Goal: Transaction & Acquisition: Purchase product/service

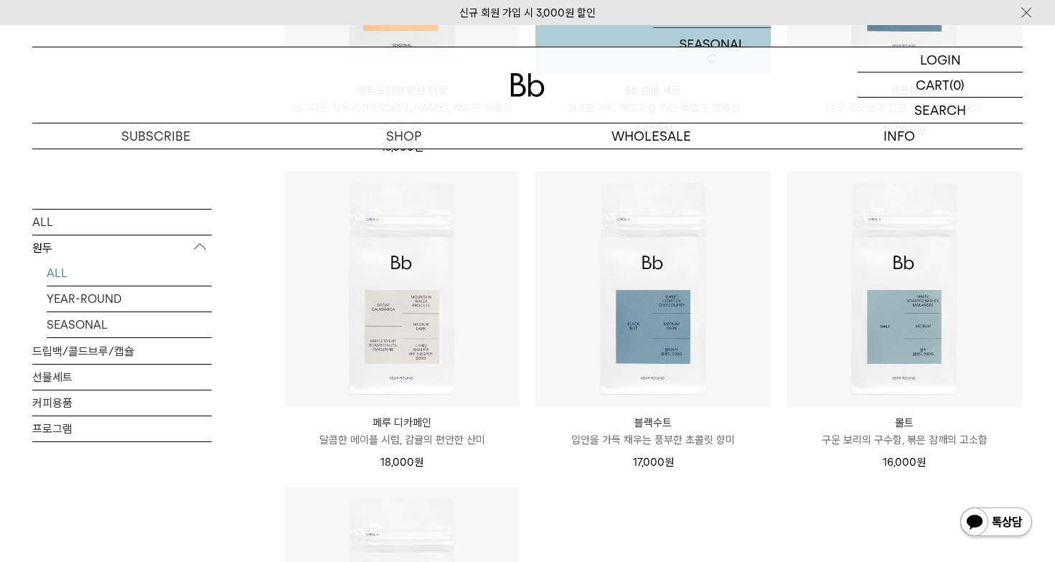
scroll to position [1111, 0]
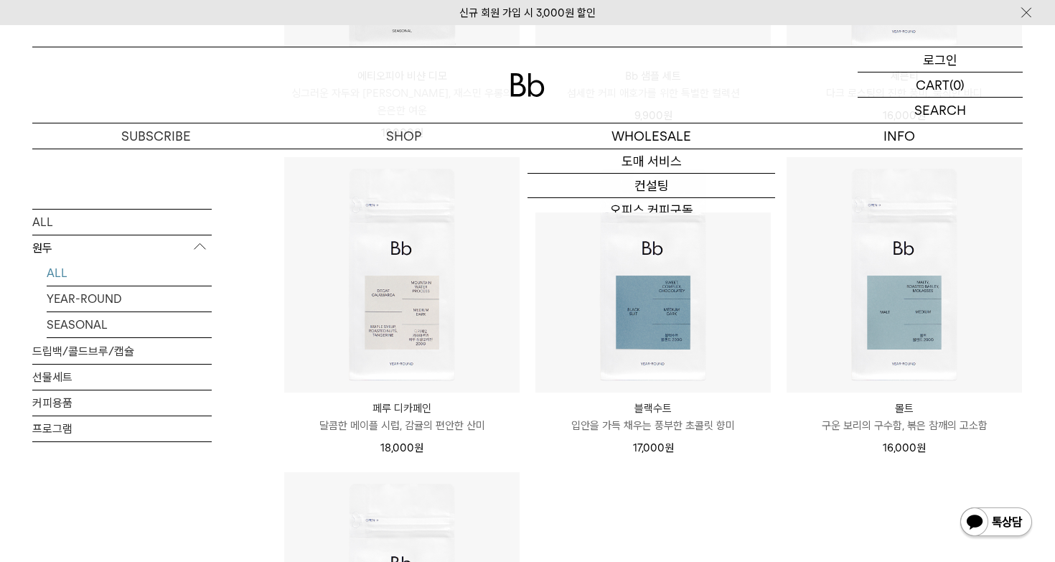
click at [940, 65] on p "로그인" at bounding box center [940, 59] width 34 height 24
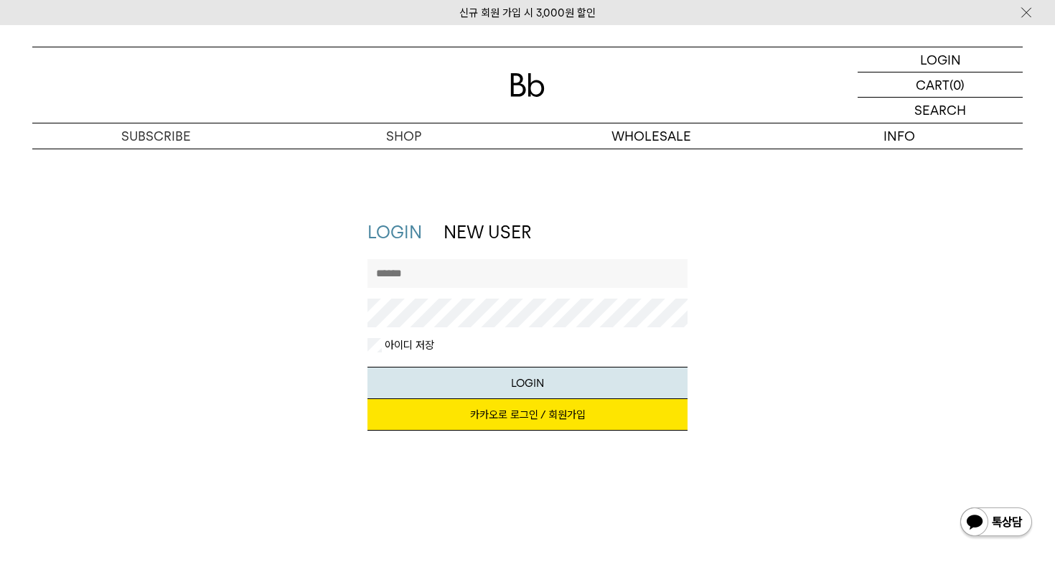
click at [586, 415] on link "카카오로 로그인 / 회원가입" at bounding box center [528, 415] width 321 height 32
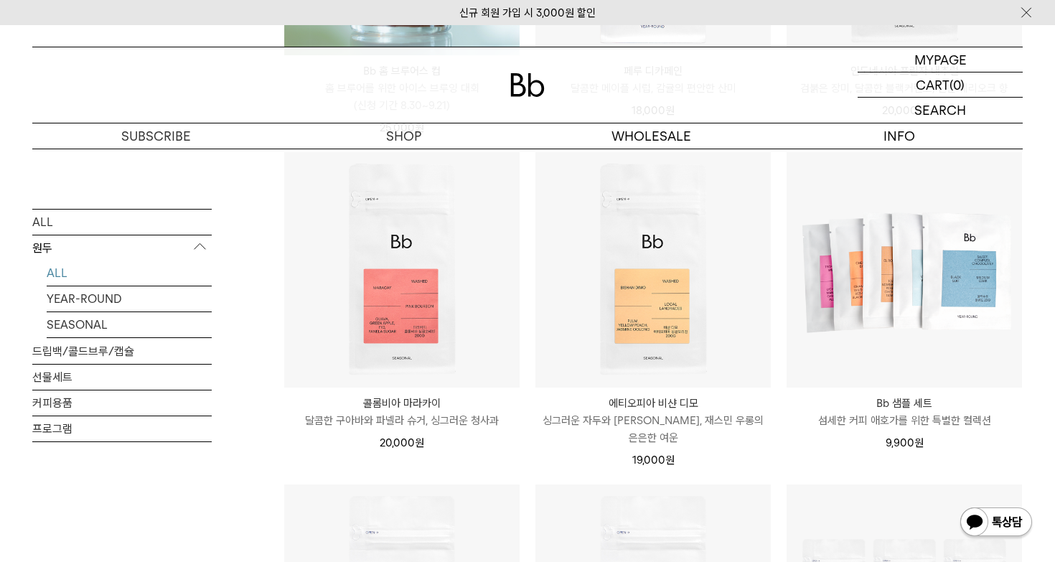
scroll to position [470, 0]
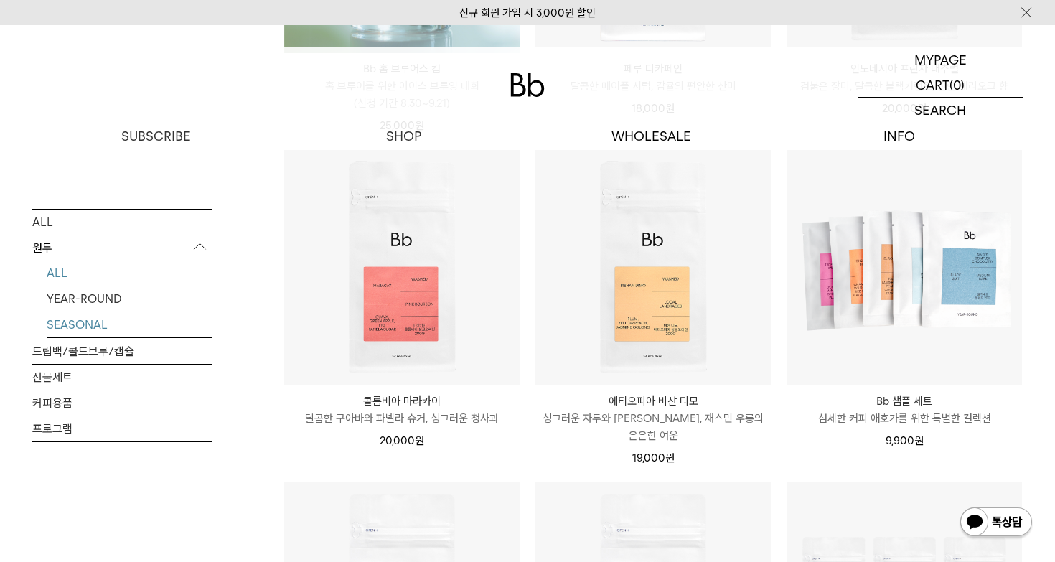
click at [92, 322] on link "SEASONAL" at bounding box center [129, 324] width 165 height 25
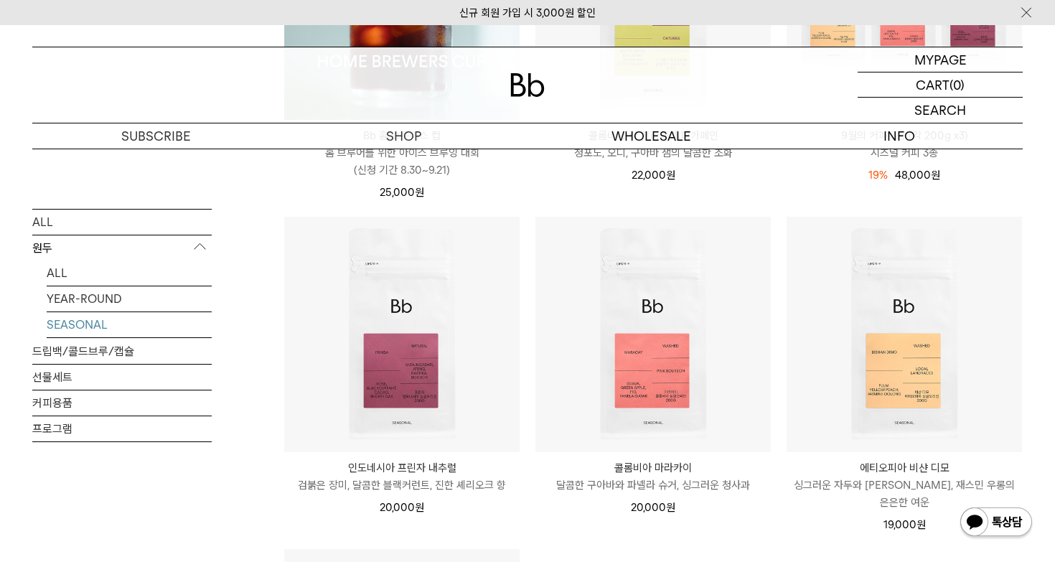
scroll to position [405, 0]
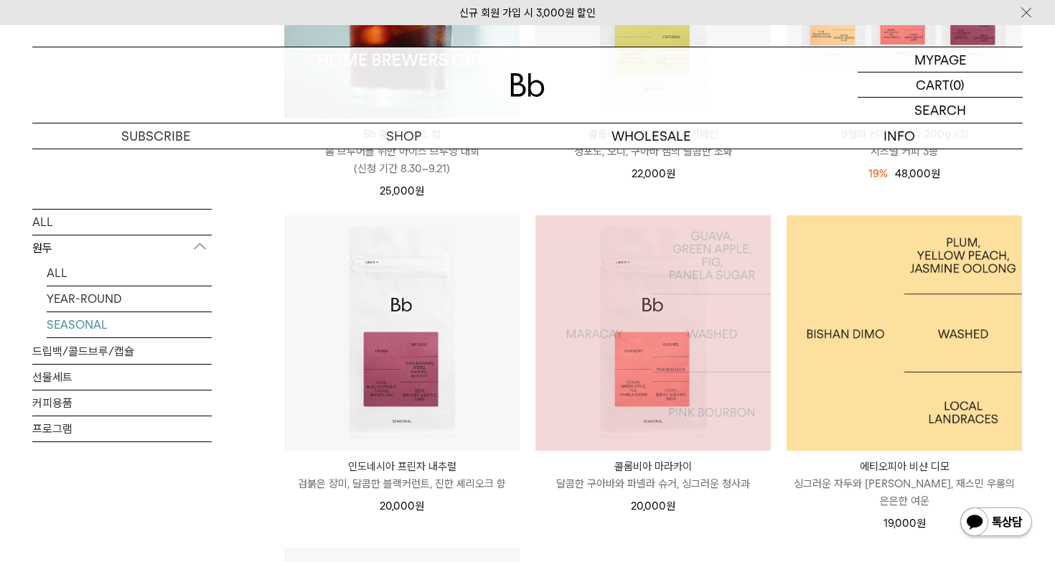
click at [913, 319] on img at bounding box center [904, 332] width 235 height 235
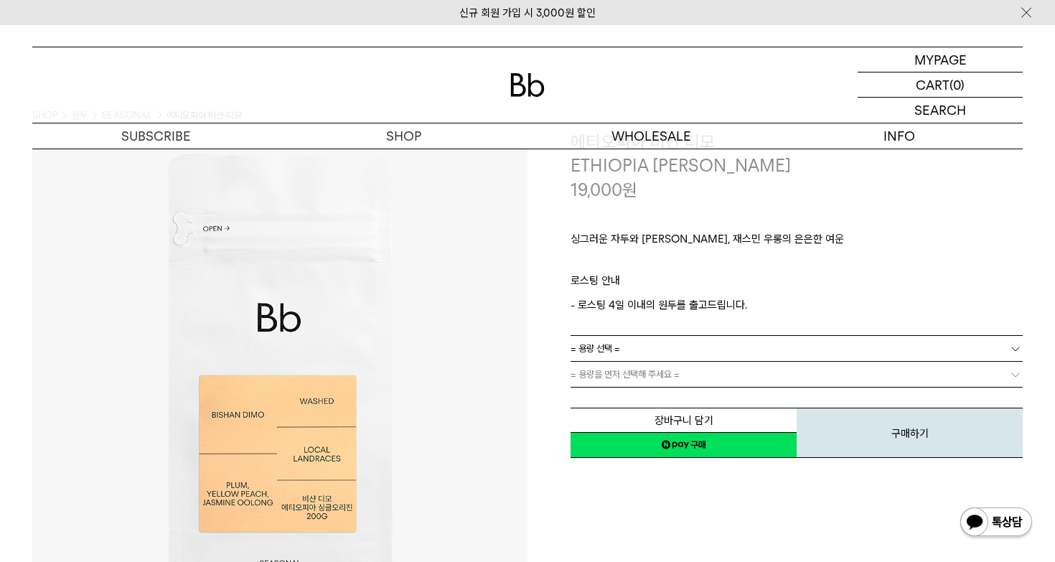
scroll to position [55, 0]
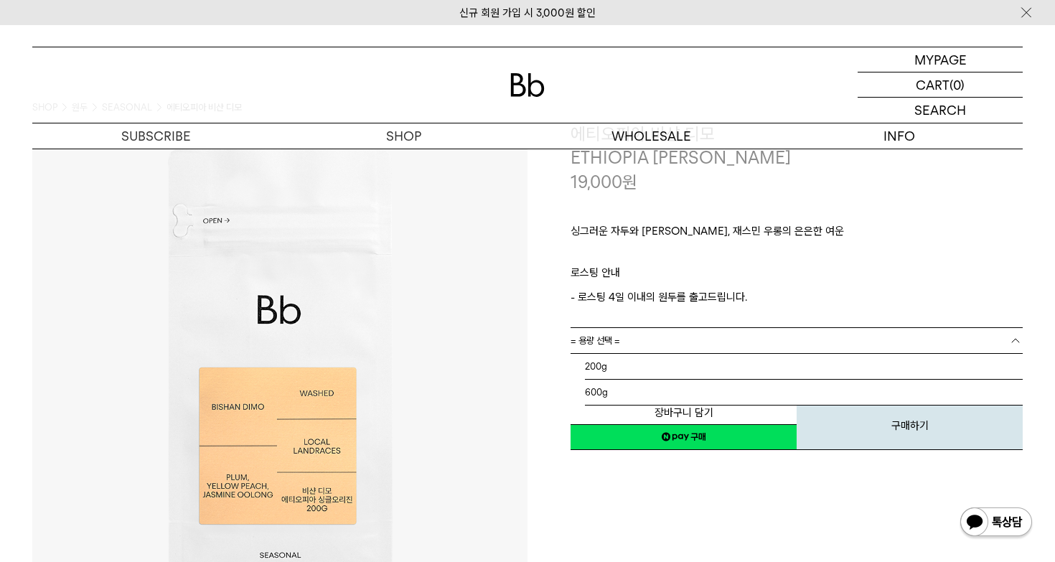
click at [655, 335] on link "= 용량 선택 =" at bounding box center [797, 340] width 452 height 25
click at [644, 388] on li "600g" at bounding box center [804, 393] width 438 height 26
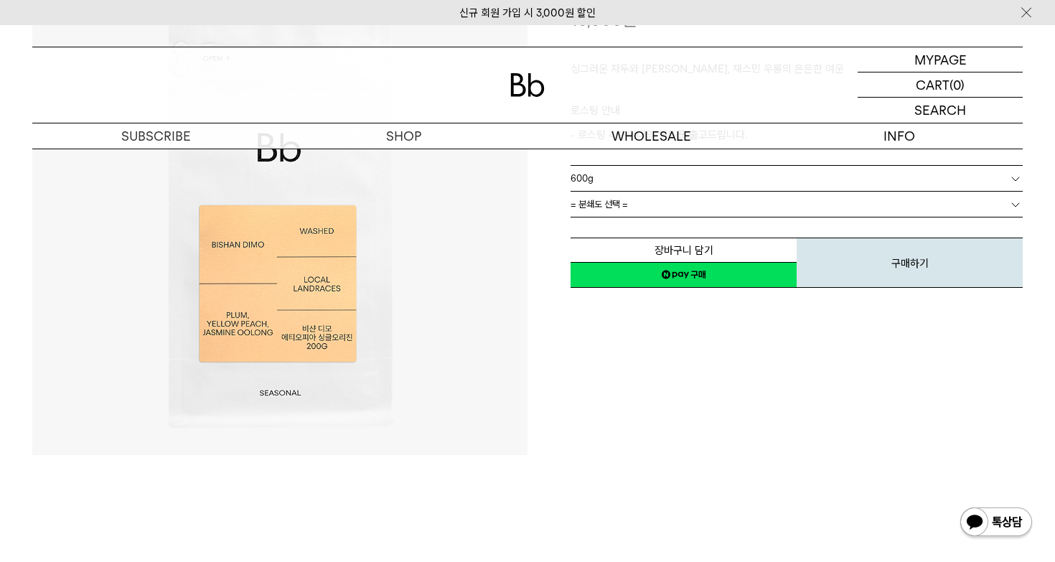
scroll to position [165, 0]
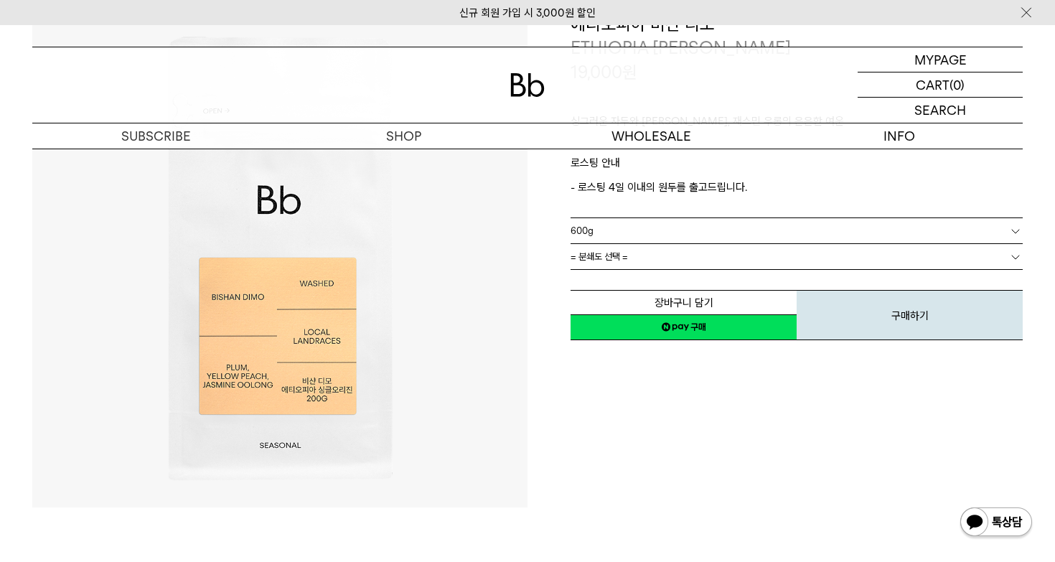
click at [721, 261] on link "= 분쇄도 선택 =" at bounding box center [797, 256] width 452 height 25
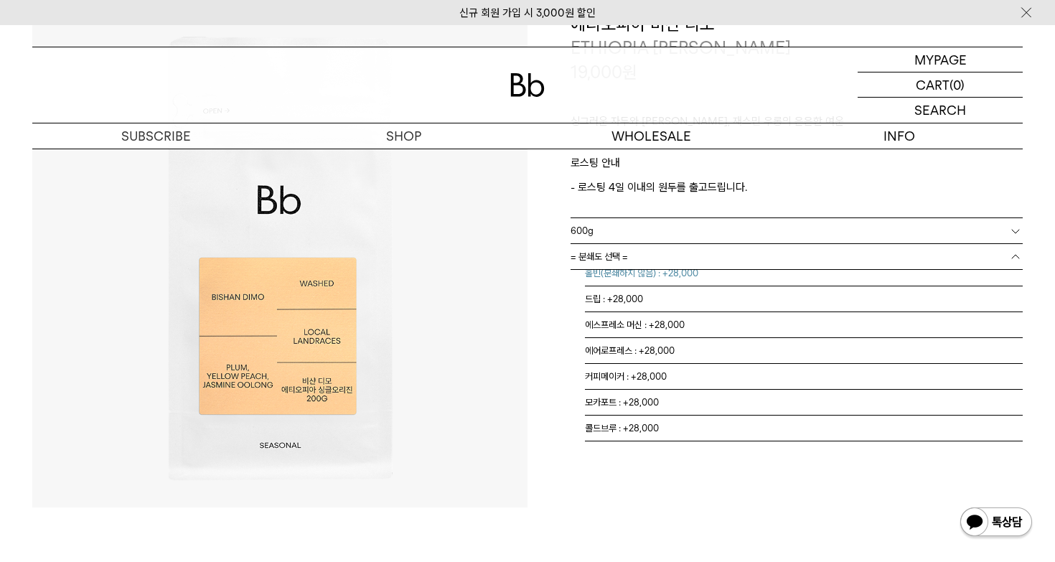
scroll to position [0, 0]
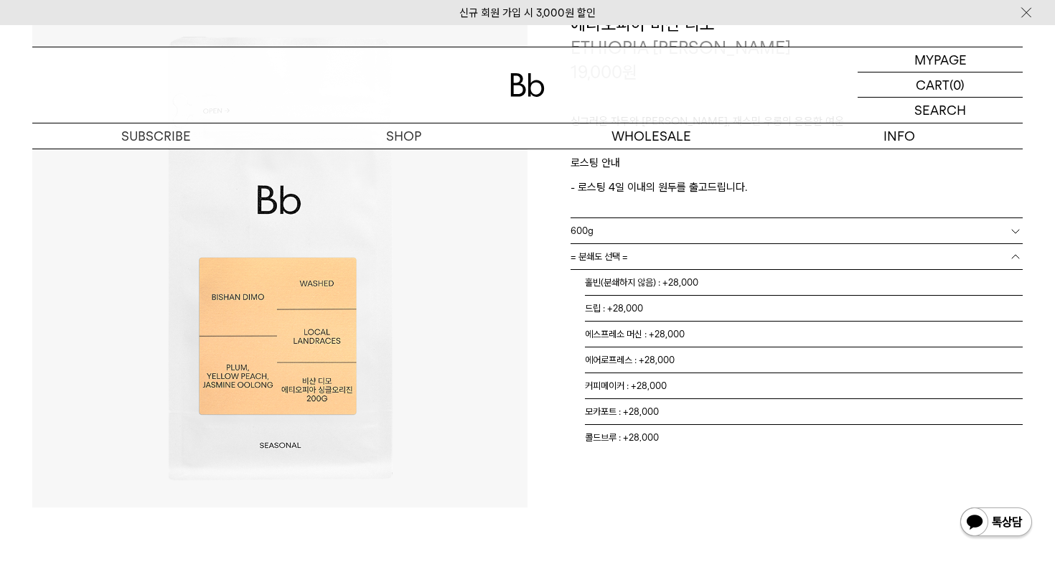
click at [521, 325] on img at bounding box center [279, 259] width 495 height 495
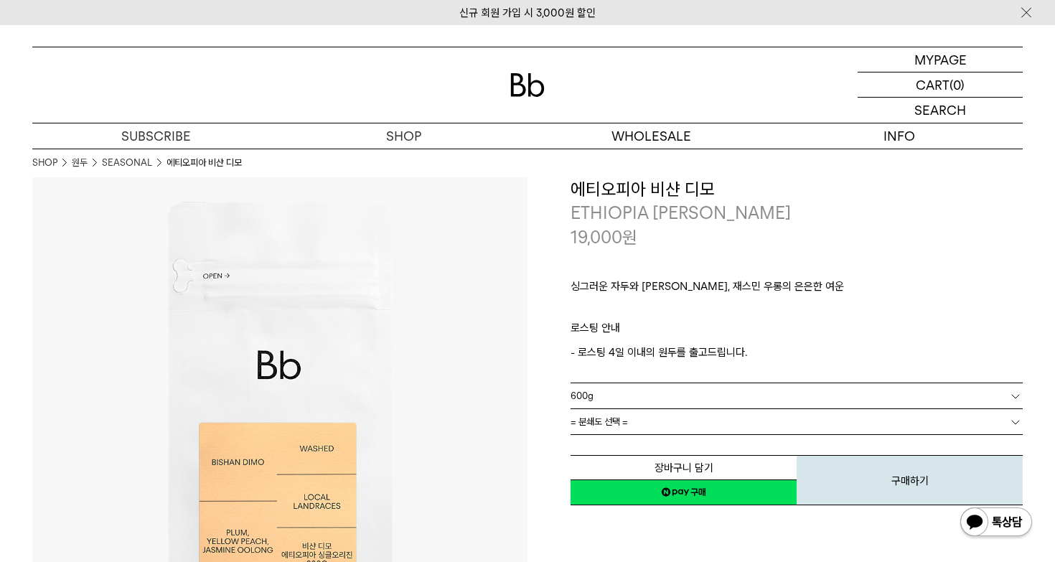
scroll to position [67, 0]
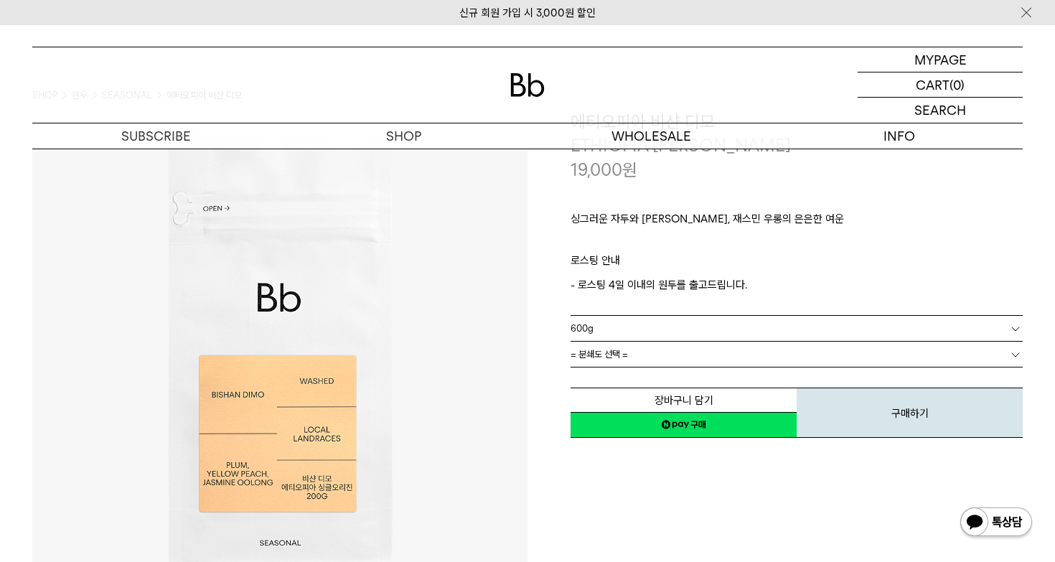
click at [603, 325] on link "600g" at bounding box center [797, 328] width 452 height 25
click at [609, 346] on li "200g" at bounding box center [804, 355] width 438 height 26
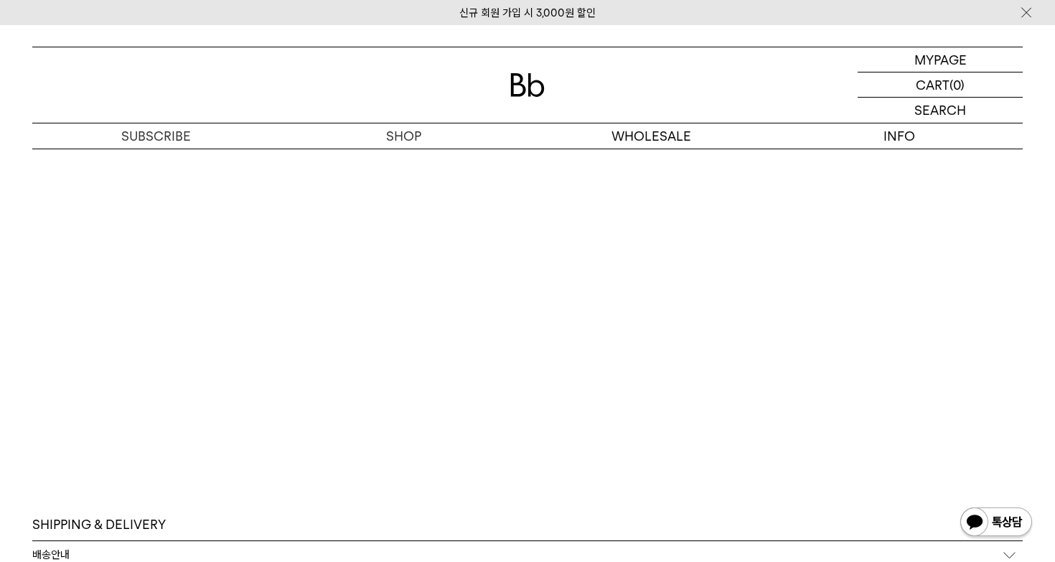
scroll to position [3810, 0]
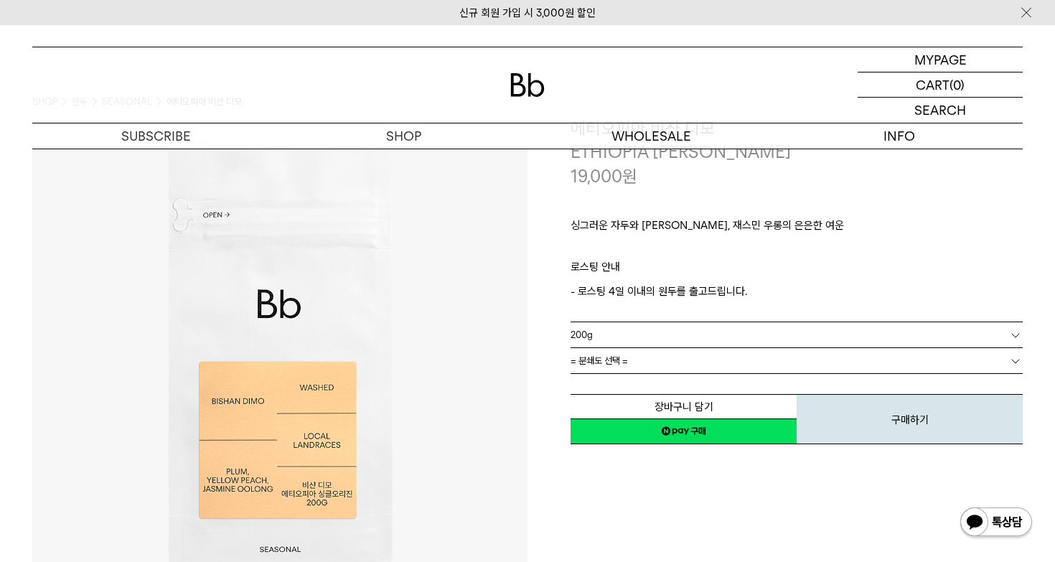
scroll to position [52, 0]
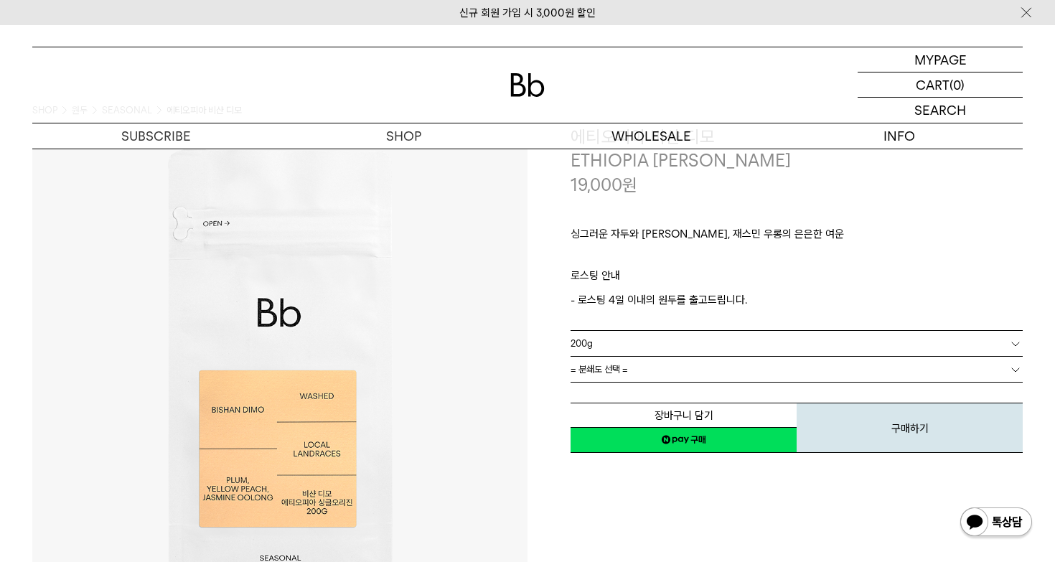
click at [597, 273] on p "로스팅 안내" at bounding box center [797, 279] width 452 height 24
drag, startPoint x: 561, startPoint y: 275, endPoint x: 654, endPoint y: 304, distance: 97.9
click at [654, 304] on div "**********" at bounding box center [775, 290] width 495 height 330
click at [654, 305] on p "- 로스팅 4일 이내의 원두를 출고드립니다." at bounding box center [797, 299] width 452 height 17
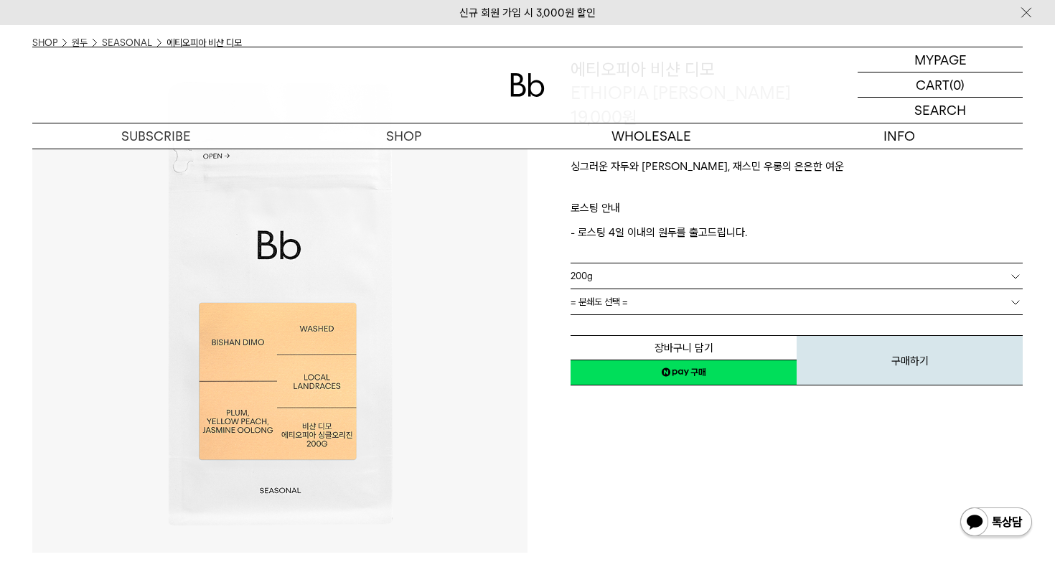
scroll to position [78, 0]
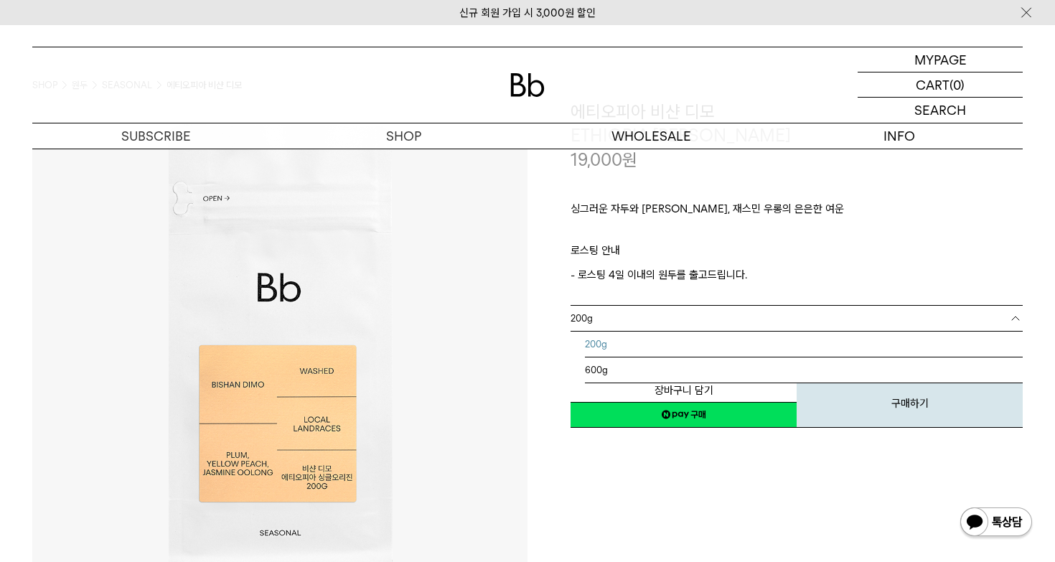
click at [605, 315] on link "200g" at bounding box center [797, 318] width 452 height 25
click at [605, 316] on link "200g" at bounding box center [797, 318] width 452 height 25
click at [723, 350] on link "= 분쇄도 선택 =" at bounding box center [797, 344] width 452 height 25
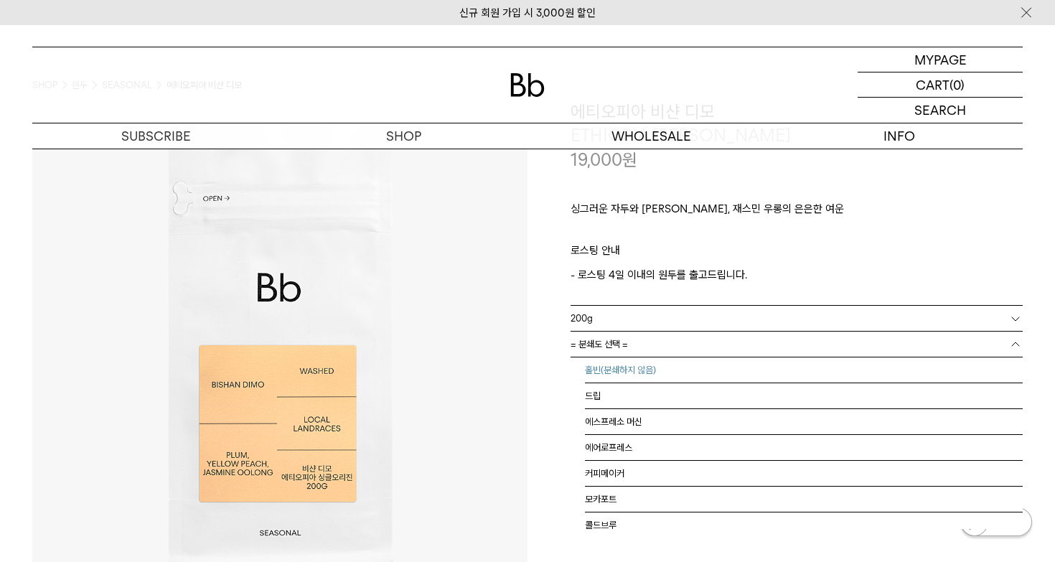
click at [691, 371] on li "홀빈(분쇄하지 않음)" at bounding box center [804, 371] width 438 height 26
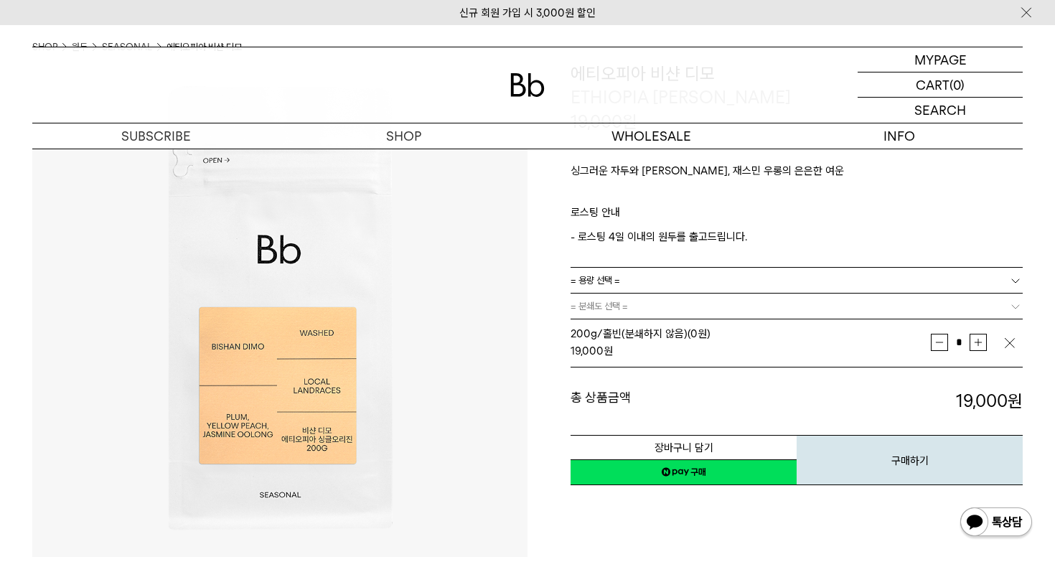
scroll to position [160, 0]
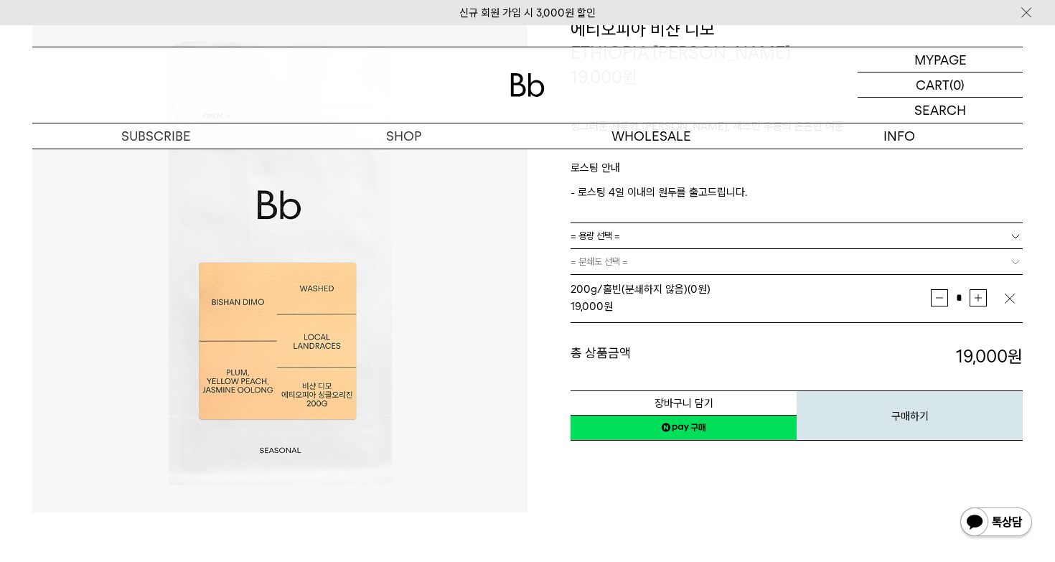
click at [664, 426] on link "네이버페이 구매하기" at bounding box center [684, 428] width 226 height 26
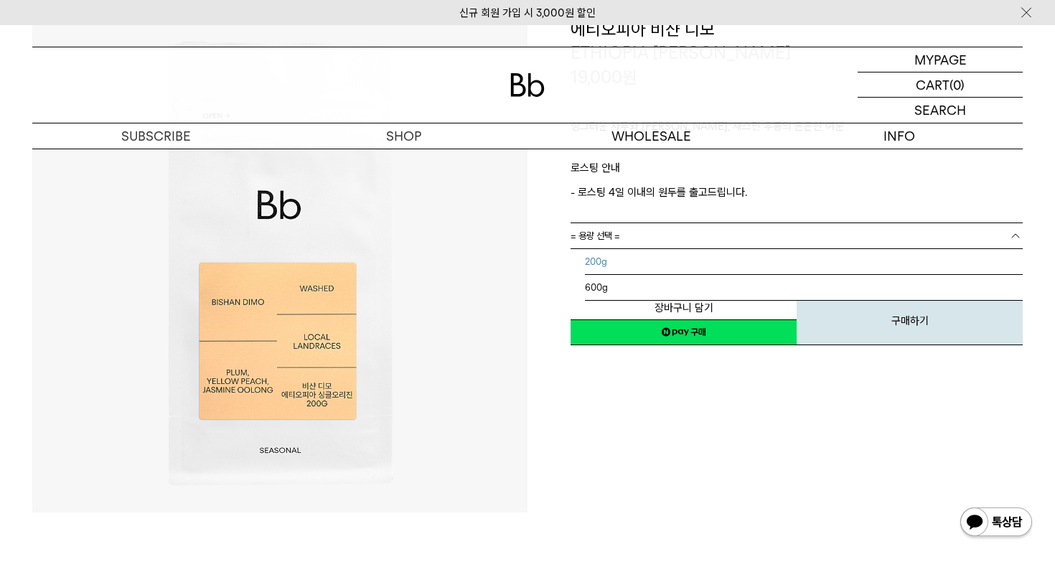
scroll to position [160, 0]
click at [663, 284] on li "600g" at bounding box center [804, 288] width 438 height 26
click at [688, 265] on link "= 분쇄도 선택 =" at bounding box center [797, 261] width 452 height 25
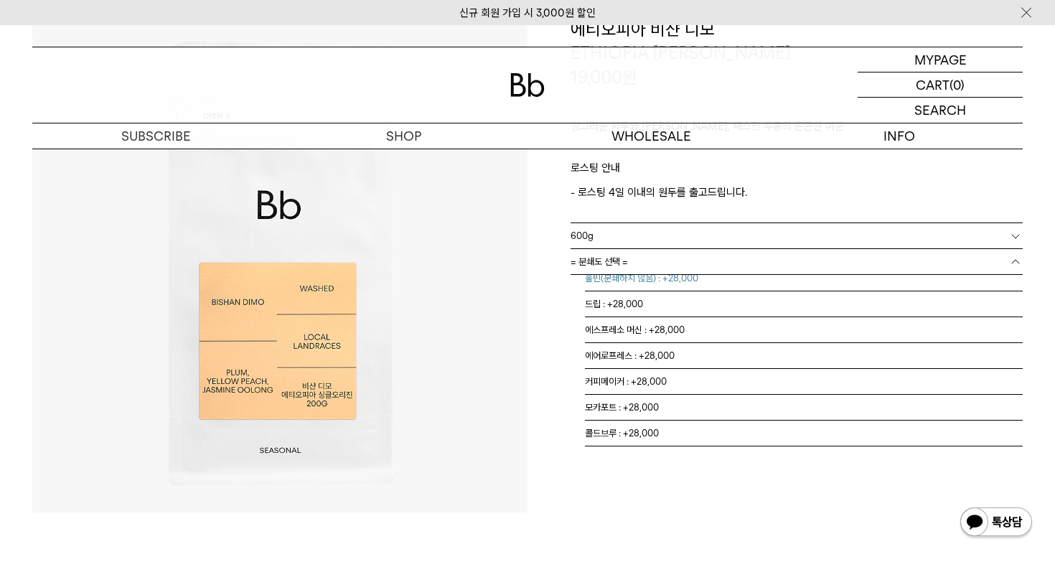
scroll to position [0, 0]
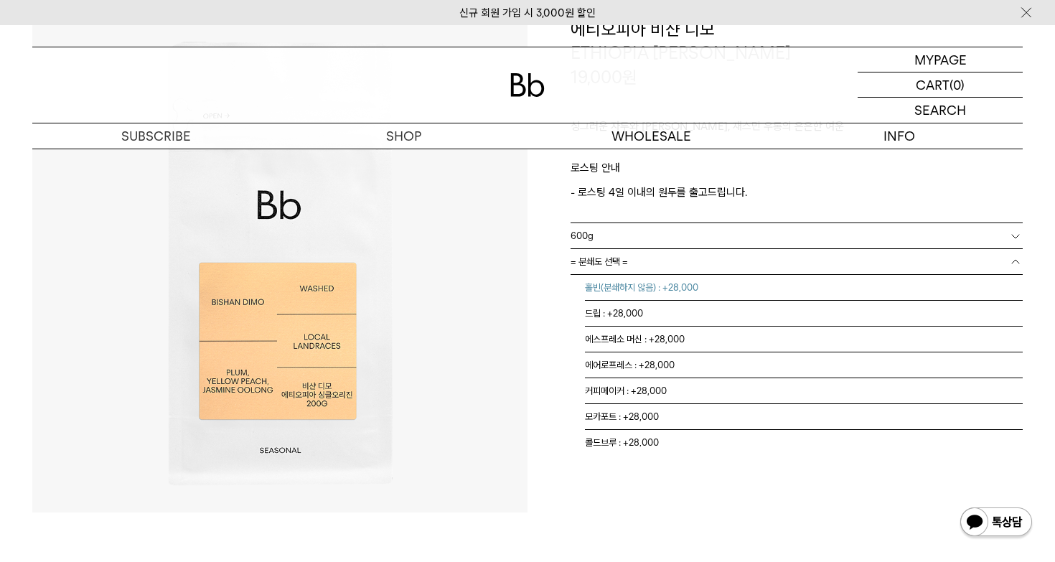
click at [683, 285] on li "홀빈(분쇄하지 않음) : +28,000" at bounding box center [804, 288] width 438 height 26
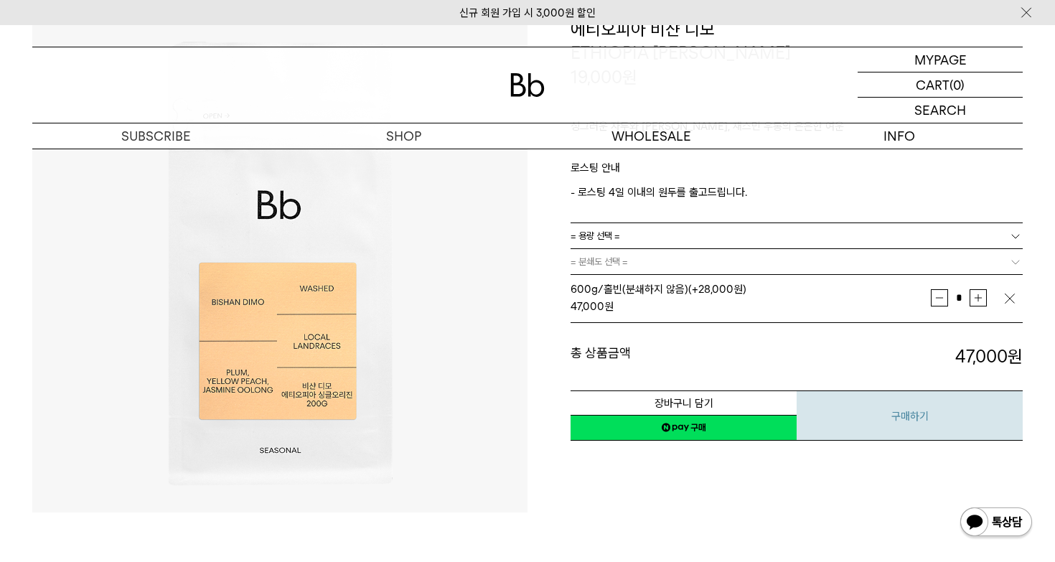
click at [866, 412] on button "구매하기" at bounding box center [910, 416] width 226 height 50
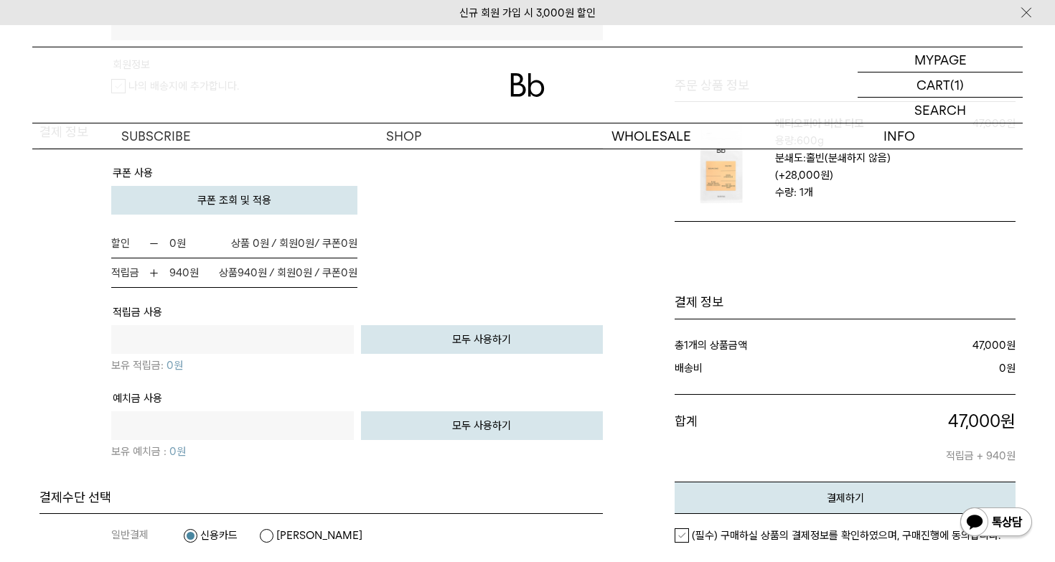
scroll to position [882, 0]
click at [153, 275] on img at bounding box center [154, 272] width 11 height 11
click at [436, 322] on tr "적립금 사용 원 전액 사용하기 모두 사용하기 보유 적립금: 0" at bounding box center [357, 345] width 492 height 86
click at [428, 332] on button "모두 사용하기" at bounding box center [482, 339] width 243 height 29
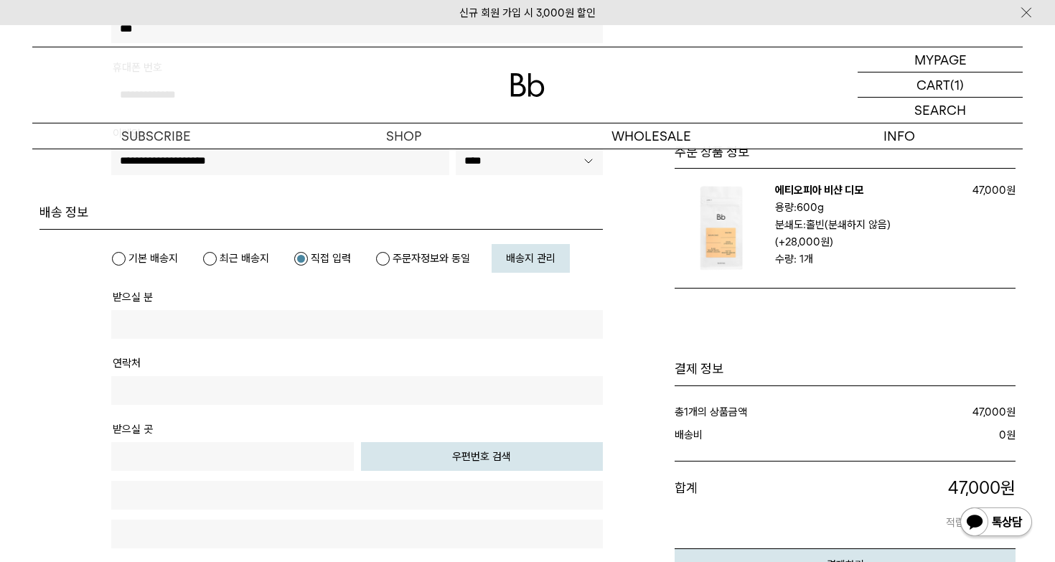
scroll to position [304, 0]
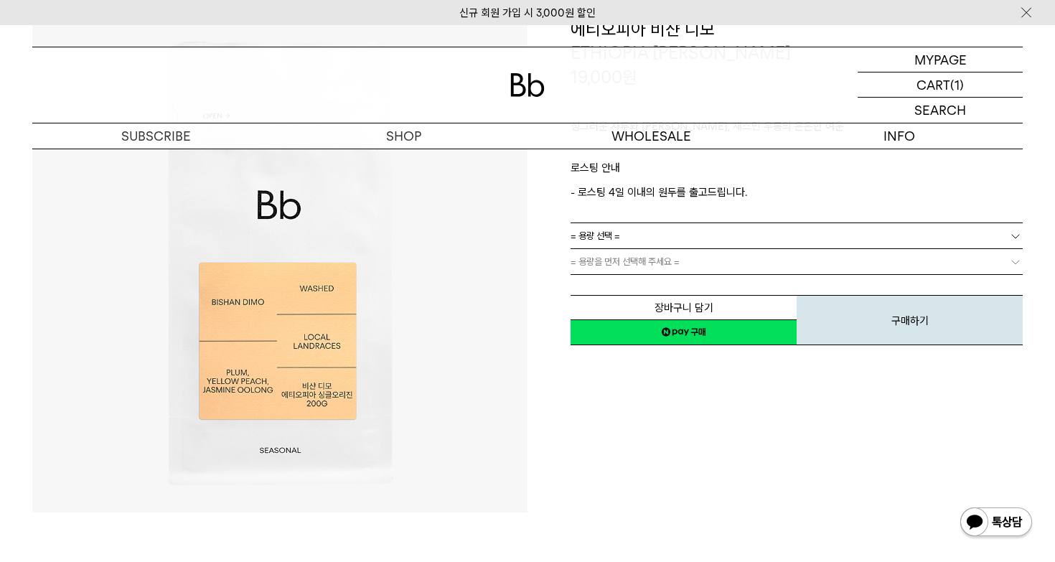
scroll to position [160, 0]
click at [661, 224] on link "= 용량 선택 =" at bounding box center [797, 235] width 452 height 25
click at [663, 249] on li "200g" at bounding box center [804, 262] width 438 height 26
click at [663, 266] on span "= 용량을 먼저 선택해 주세요 =" at bounding box center [625, 261] width 109 height 25
click at [668, 264] on link "= 분쇄도 선택 =" at bounding box center [797, 261] width 452 height 25
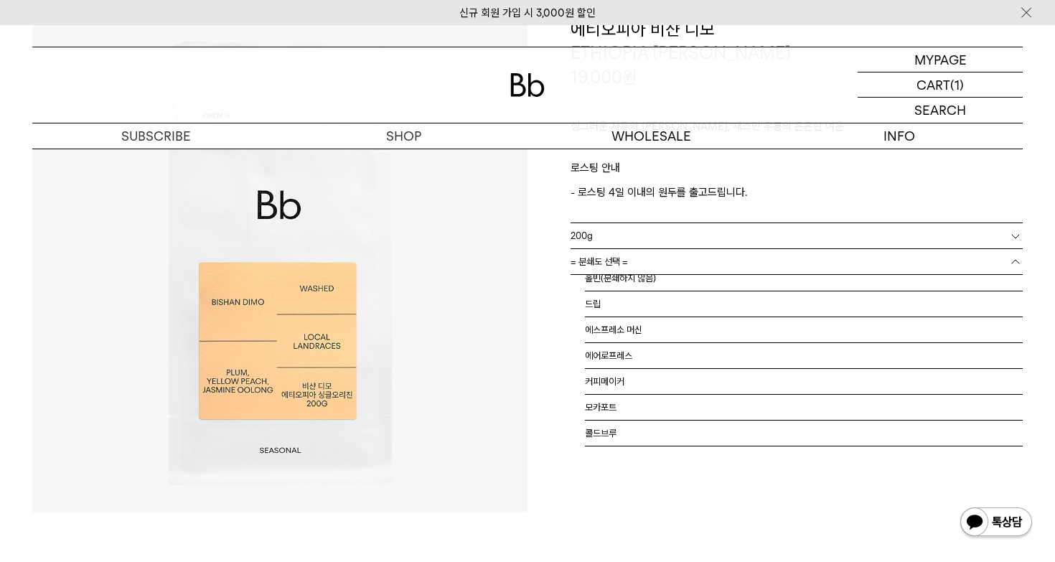
scroll to position [0, 0]
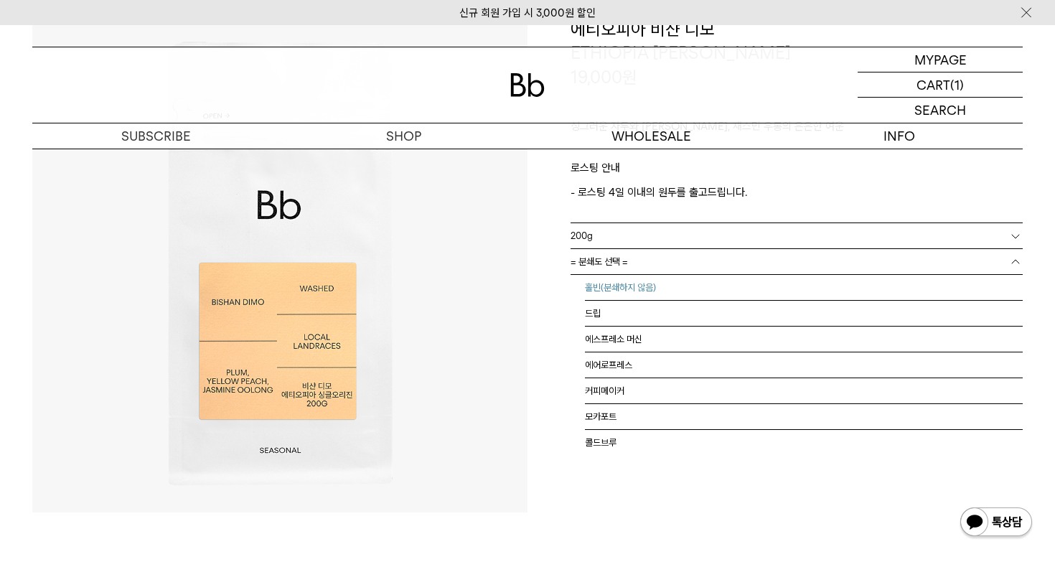
click at [655, 283] on li "홀빈(분쇄하지 않음)" at bounding box center [804, 288] width 438 height 26
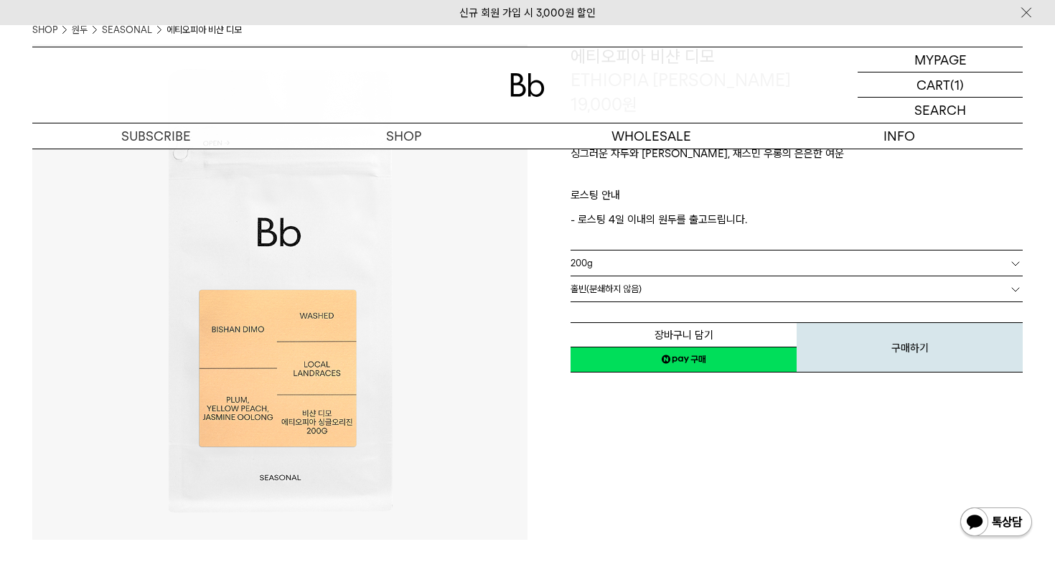
scroll to position [130, 0]
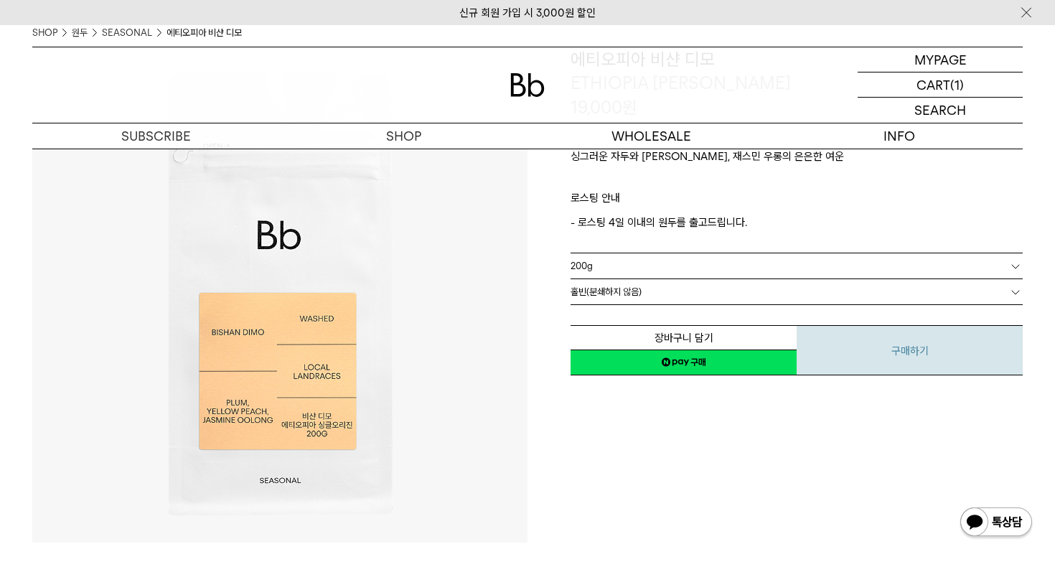
click at [924, 345] on button "구매하기" at bounding box center [910, 350] width 226 height 50
click at [711, 273] on link "200g" at bounding box center [797, 265] width 452 height 25
click at [704, 285] on li "200g" at bounding box center [804, 292] width 438 height 26
click at [704, 299] on link "홀빈(분쇄하지 않음)" at bounding box center [797, 291] width 452 height 25
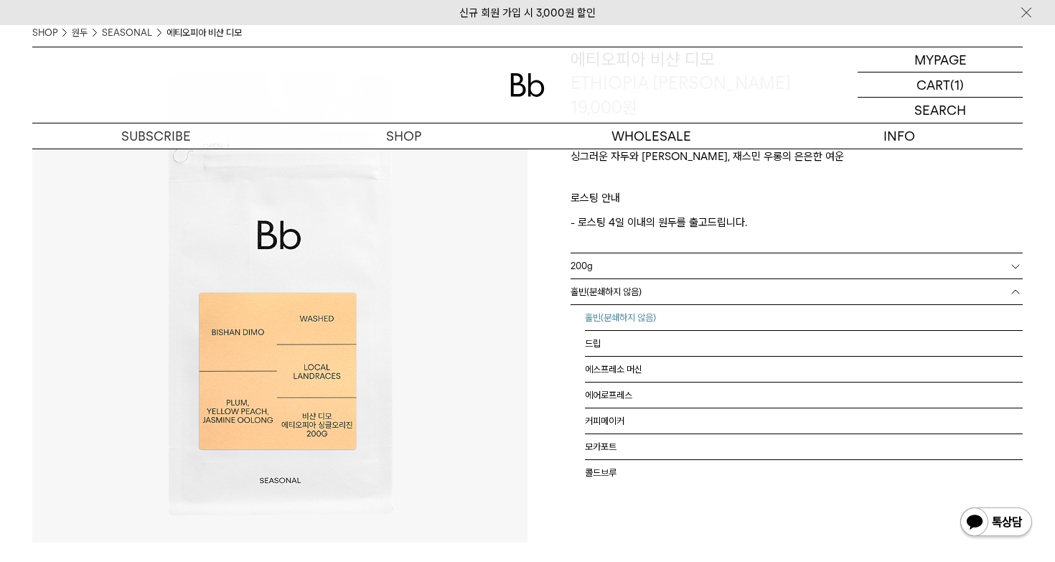
click at [693, 314] on li "홀빈(분쇄하지 않음)" at bounding box center [804, 318] width 438 height 26
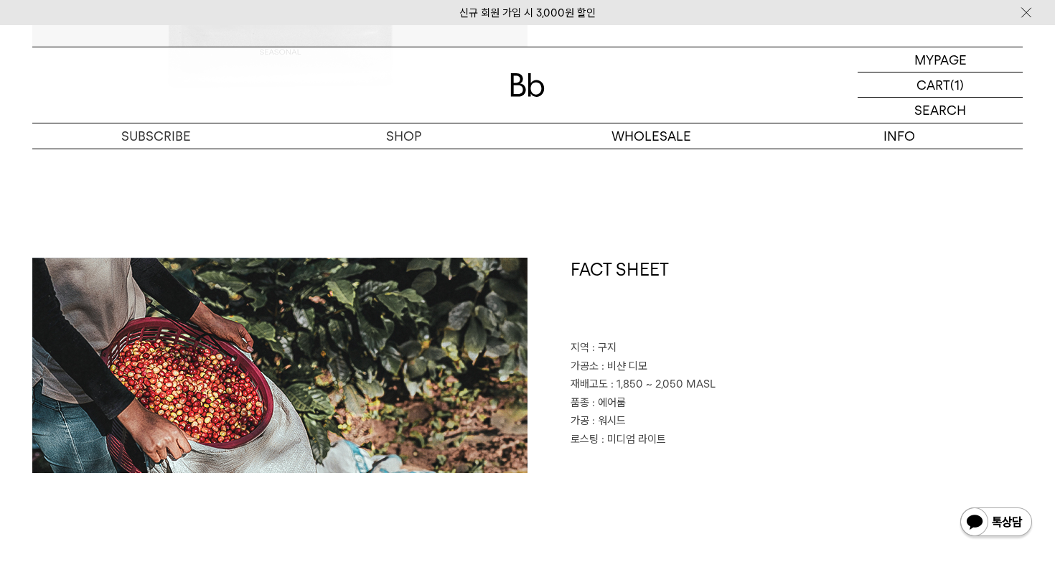
scroll to position [563, 0]
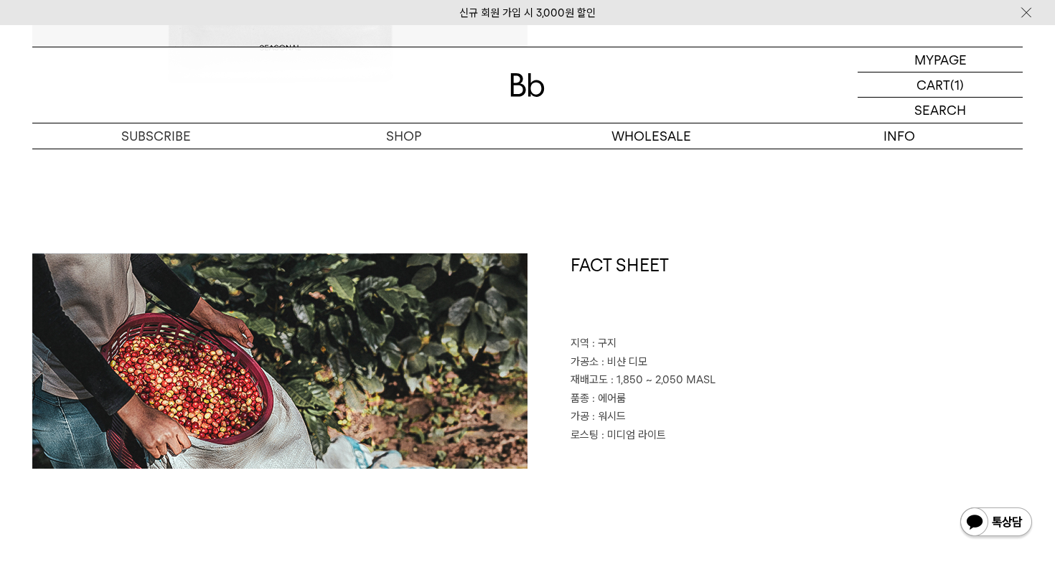
click at [755, 393] on p "품종 : 에어룸" at bounding box center [797, 399] width 452 height 19
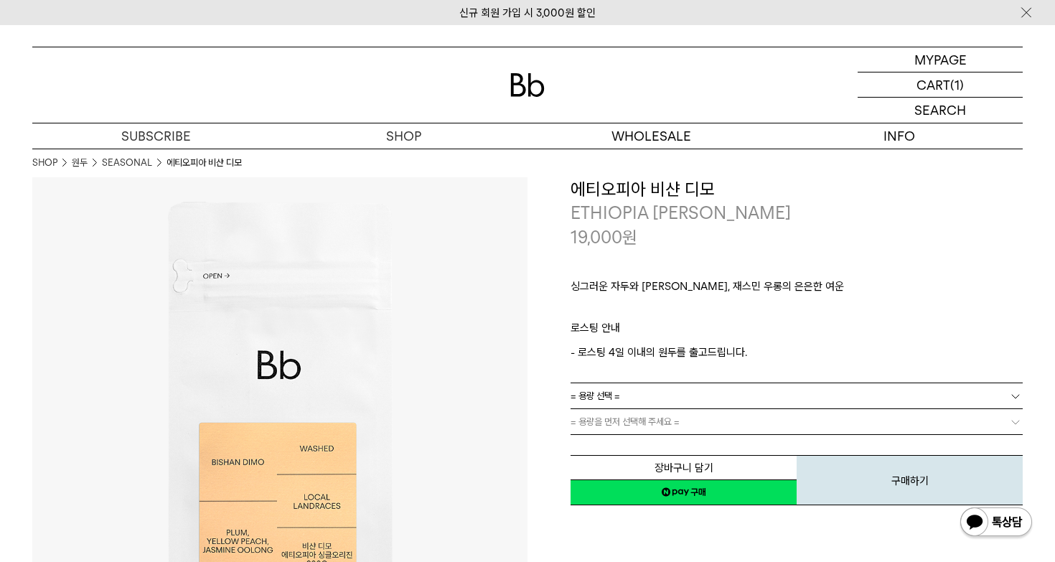
click at [714, 400] on link "= 용량 선택 =" at bounding box center [797, 395] width 452 height 25
click at [696, 421] on li "200g" at bounding box center [804, 422] width 438 height 26
click at [711, 422] on link "= 분쇄도 선택 =" at bounding box center [797, 421] width 452 height 25
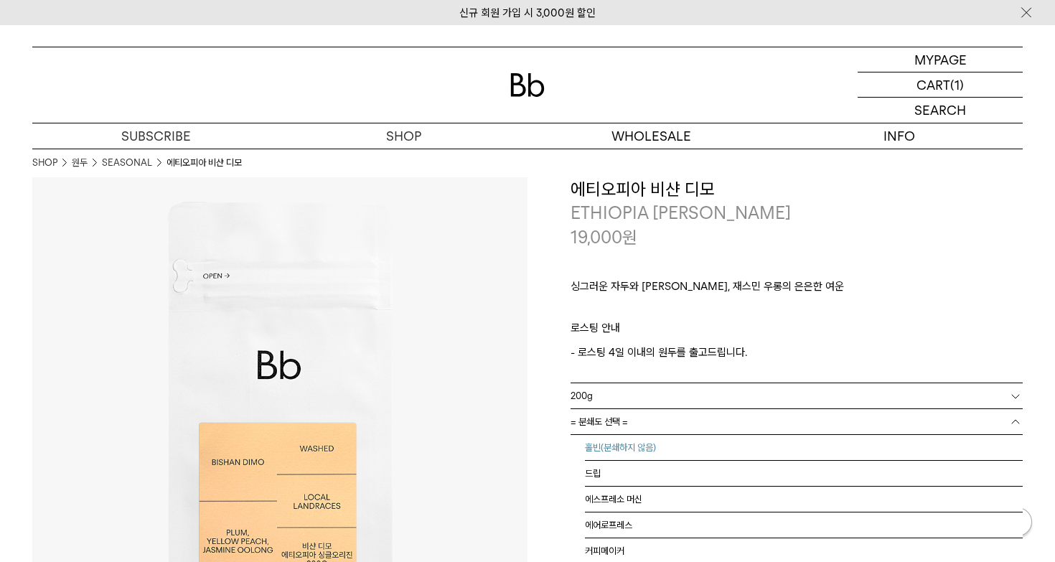
click at [627, 447] on li "홀빈(분쇄하지 않음)" at bounding box center [804, 448] width 438 height 26
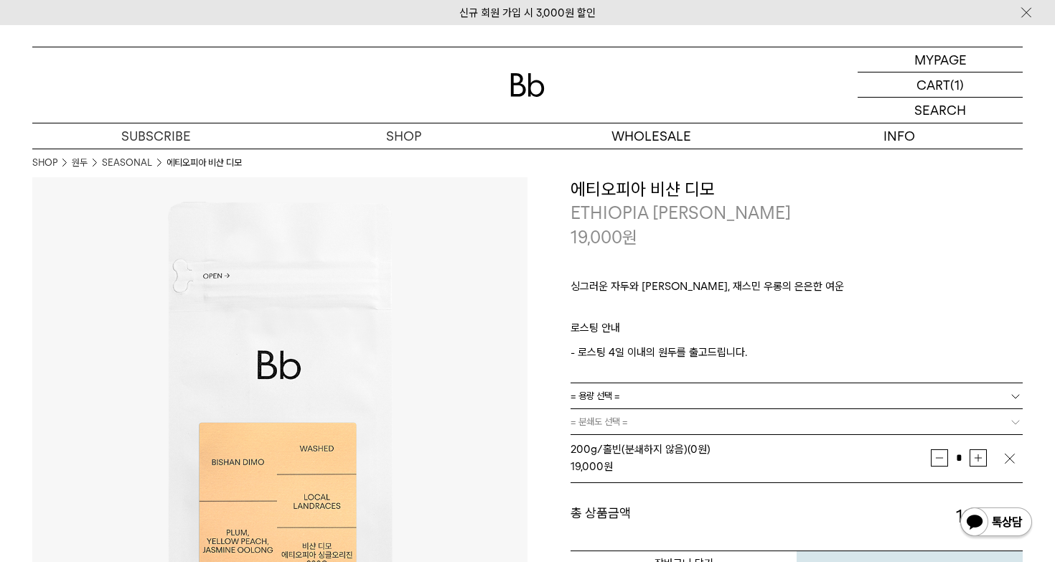
scroll to position [75, 0]
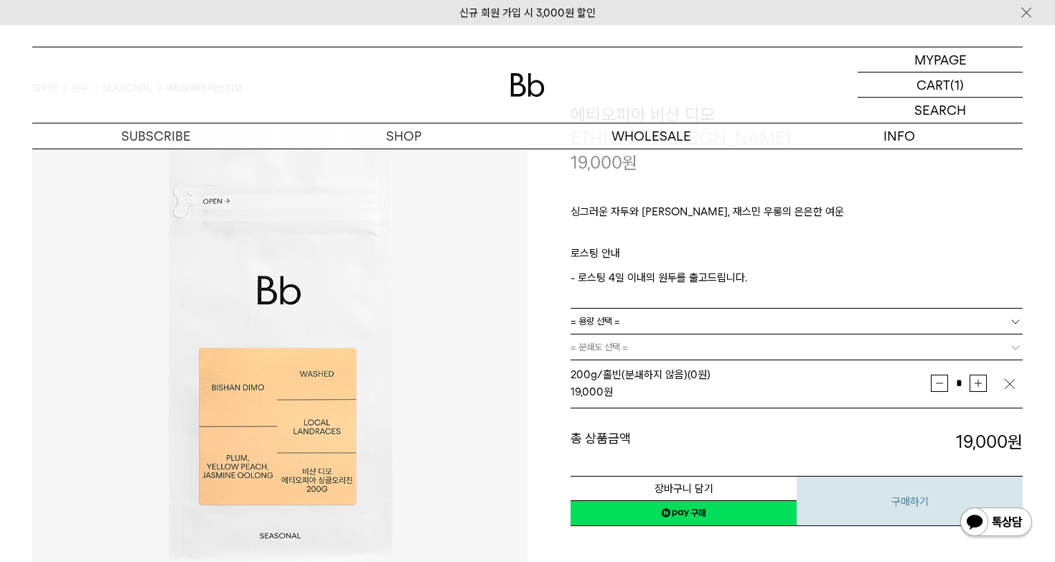
click at [886, 499] on button "구매하기" at bounding box center [910, 501] width 226 height 50
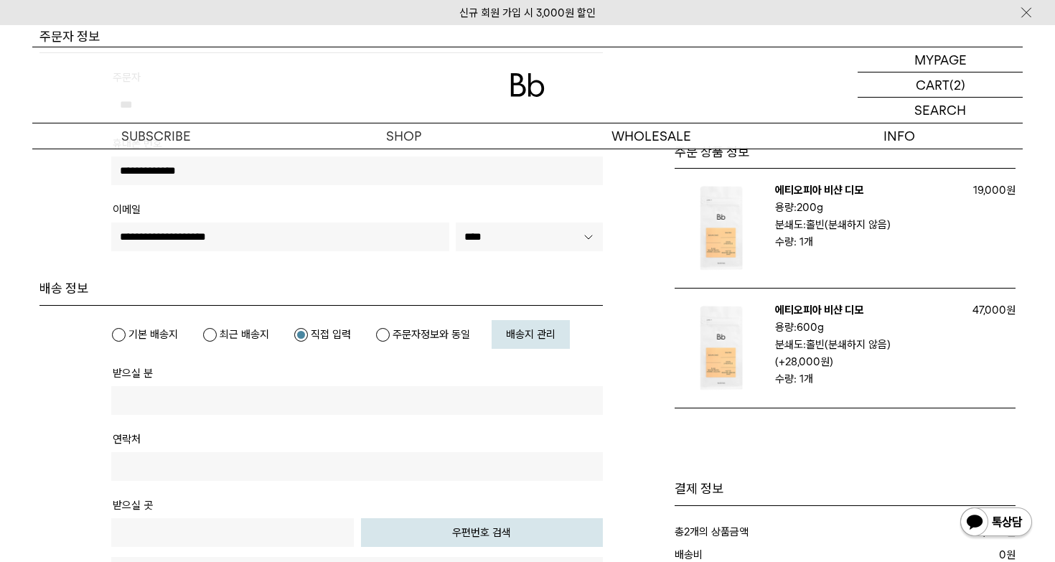
scroll to position [276, 0]
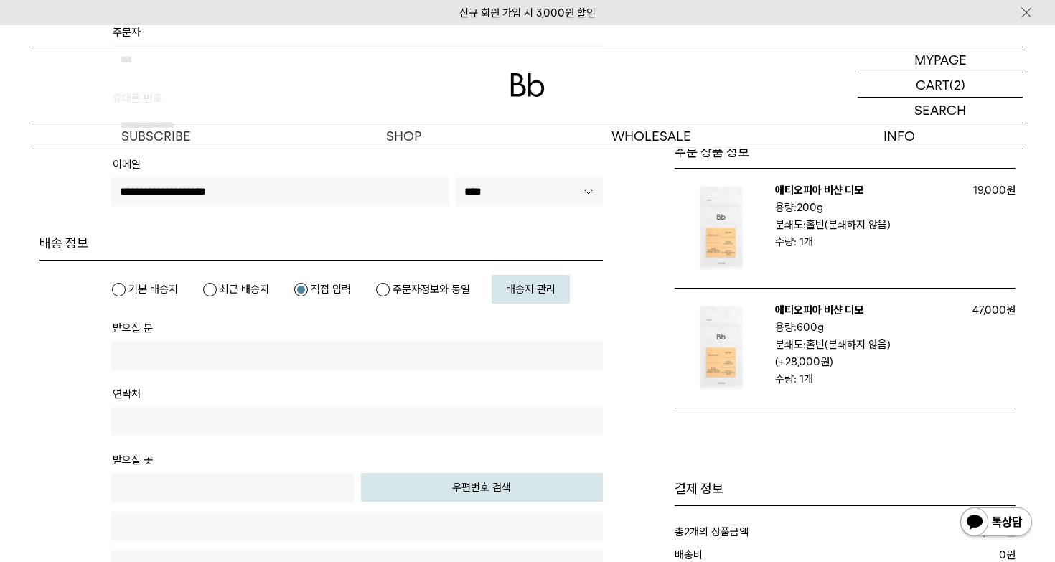
click at [213, 288] on label "최근 배송지" at bounding box center [235, 289] width 67 height 14
click at [414, 267] on tbody "배송지 확인 기본 배송지 최근 배송지 직접 입력 받으실 분 연락처 받으실 곳 전화번호 메모" at bounding box center [321, 495] width 564 height 468
click at [398, 279] on div "기본 배송지 최근 배송지 직접 입력" at bounding box center [357, 289] width 492 height 29
click at [386, 289] on label "주문자정보와 동일" at bounding box center [422, 289] width 95 height 14
type input "***"
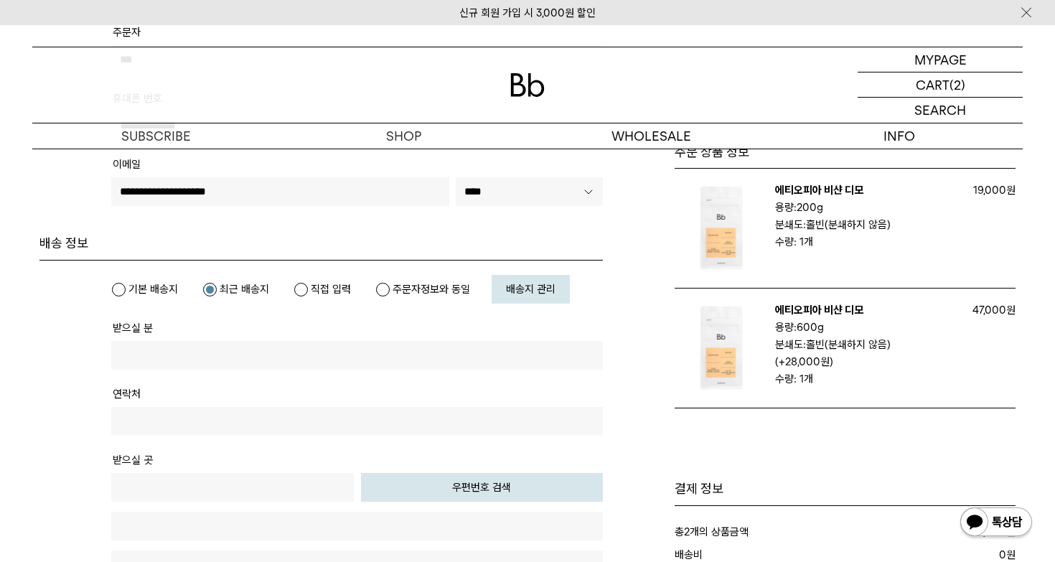
type input "**********"
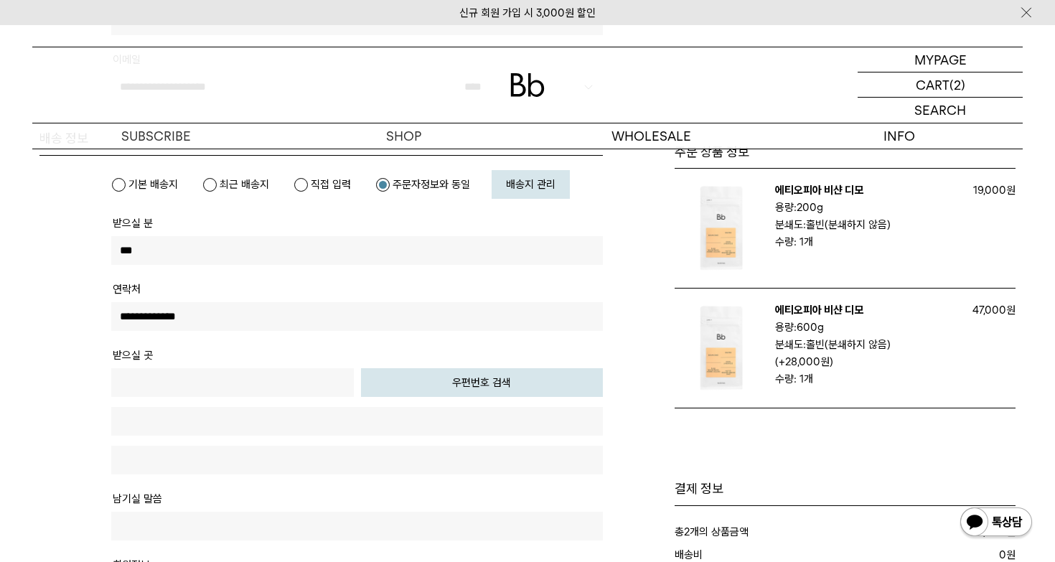
scroll to position [381, 0]
click at [447, 383] on button "우편번호 검색" at bounding box center [482, 382] width 243 height 29
type input "*****"
type input "**********"
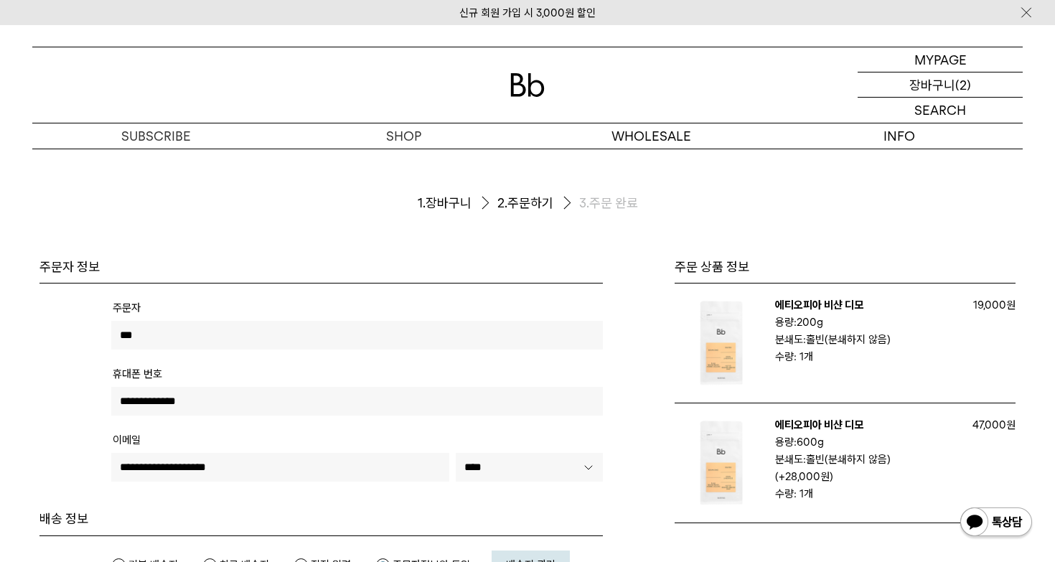
scroll to position [0, 0]
type input "****"
click at [940, 87] on p "장바구니" at bounding box center [933, 85] width 46 height 24
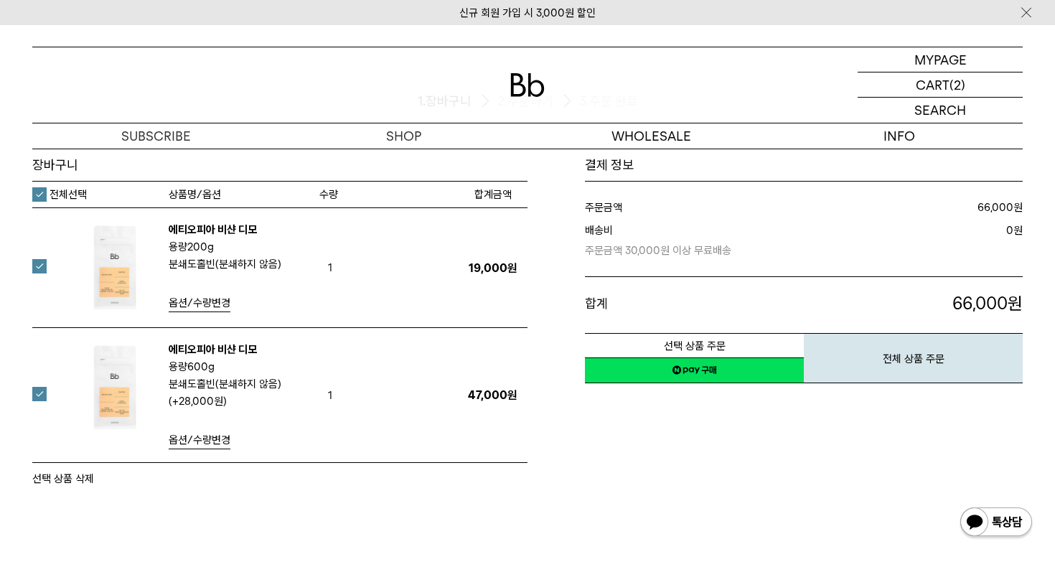
scroll to position [102, 0]
click at [36, 394] on label at bounding box center [48, 394] width 32 height 14
click at [918, 355] on button "전체 상품 주문" at bounding box center [913, 358] width 219 height 50
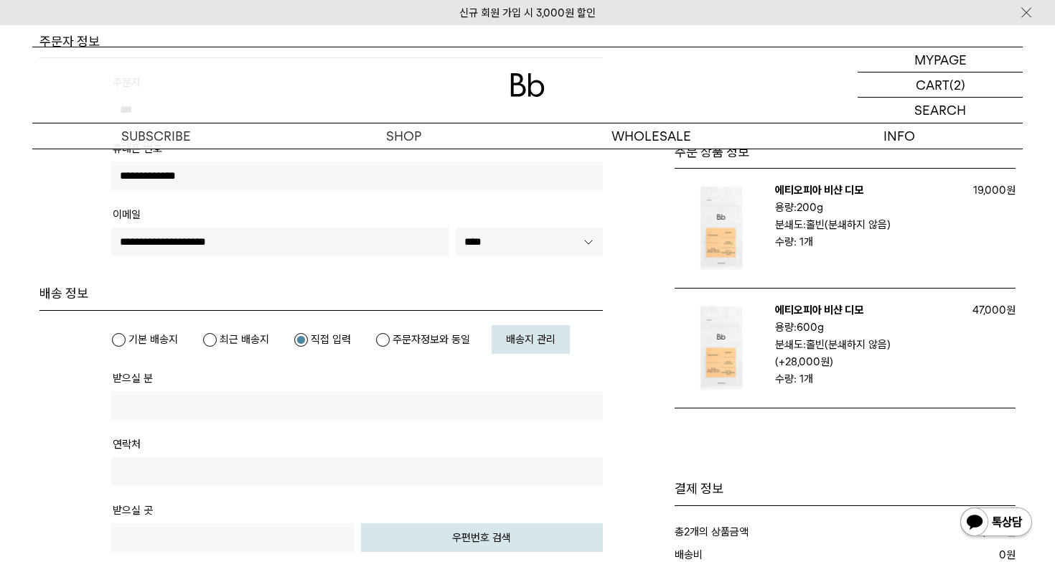
scroll to position [227, 0]
click at [391, 331] on label "주문자정보와 동일" at bounding box center [422, 338] width 95 height 14
type input "***"
type input "**********"
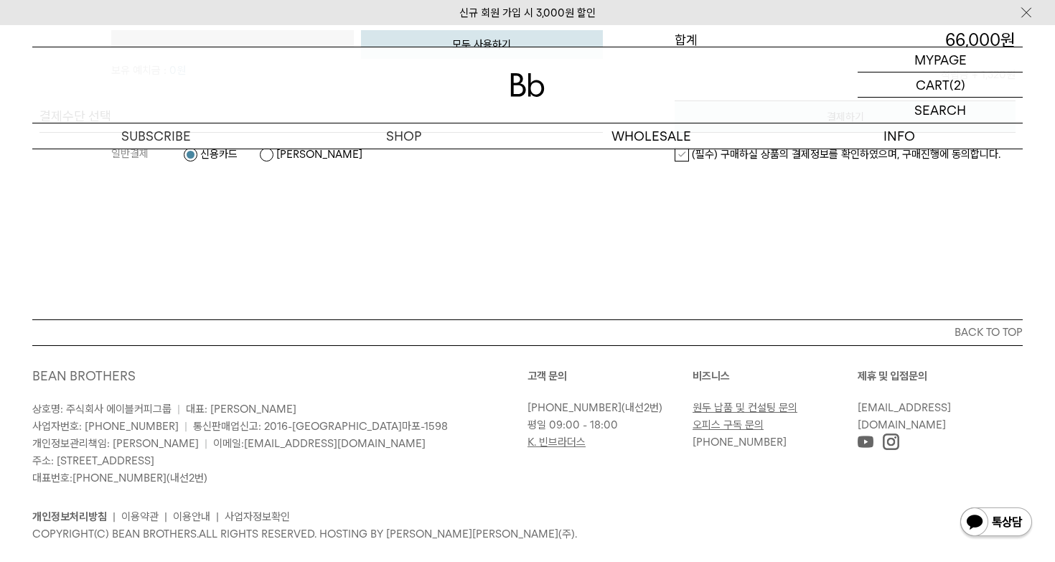
scroll to position [1273, 0]
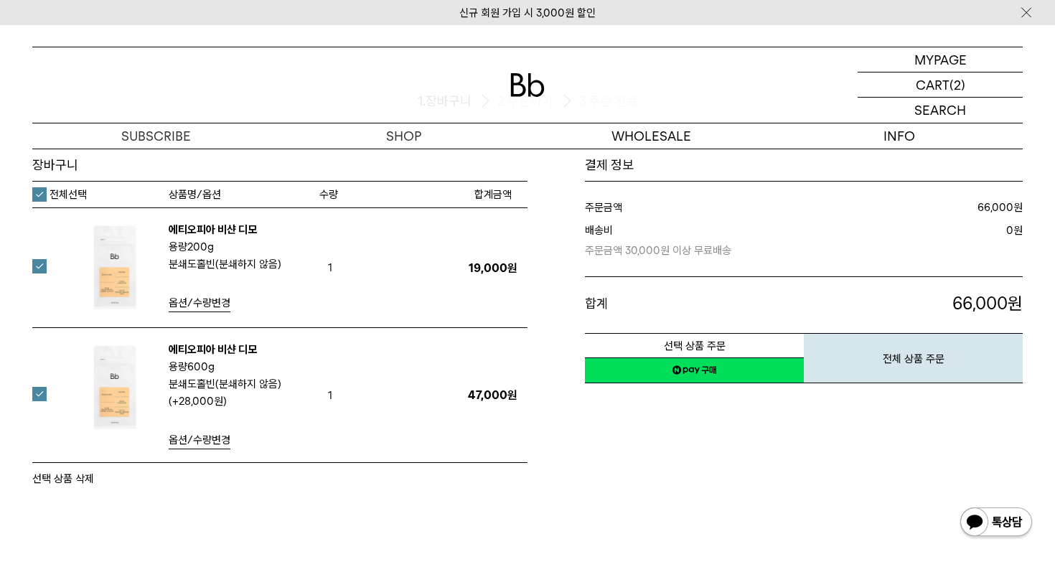
click at [38, 396] on label at bounding box center [48, 394] width 32 height 14
click at [34, 261] on label at bounding box center [48, 266] width 32 height 14
click at [80, 480] on button "선택 상품 삭제" at bounding box center [63, 478] width 62 height 17
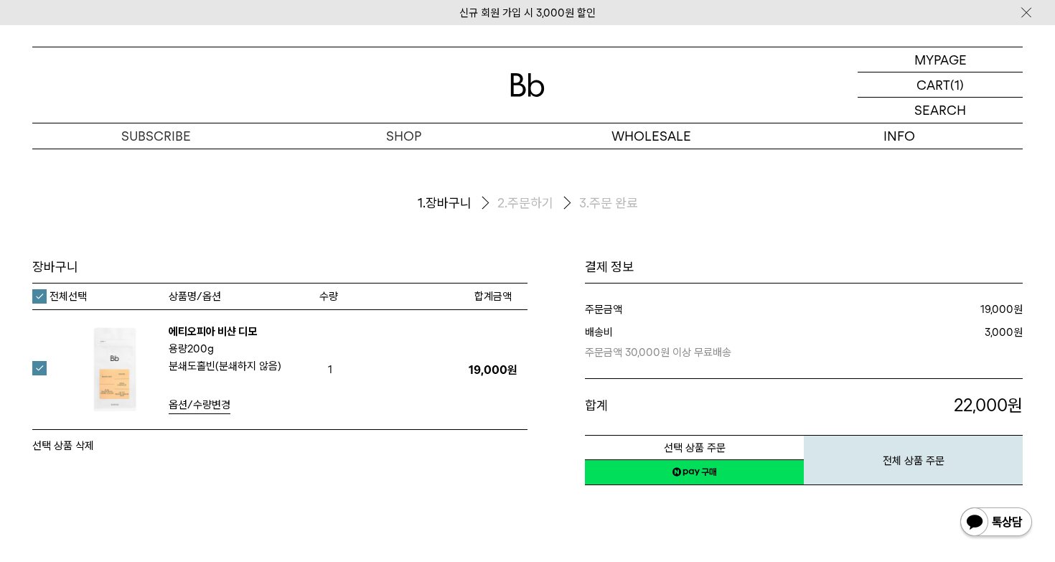
scroll to position [102, 0]
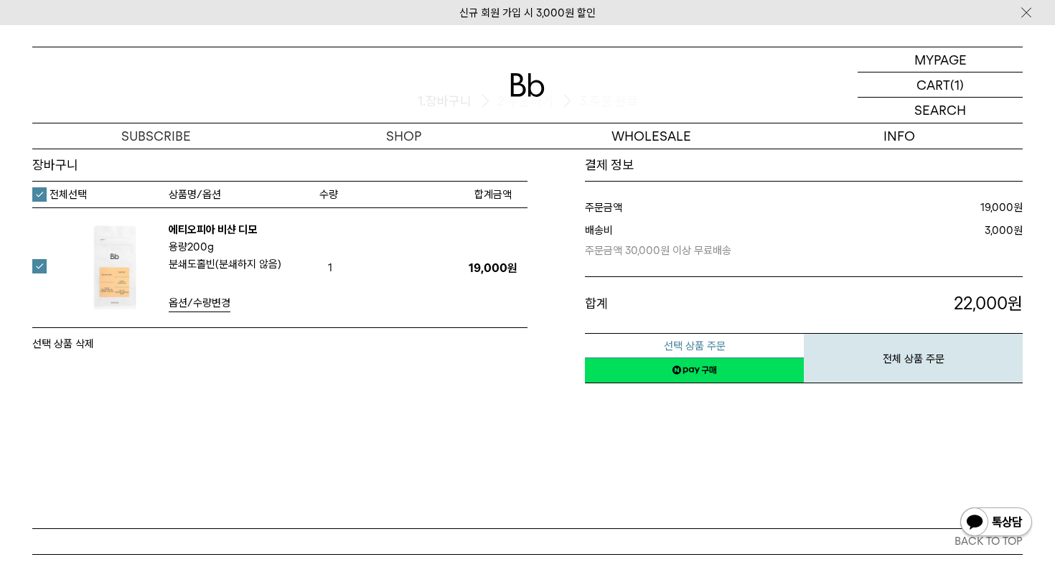
click at [730, 343] on button "선택 상품 주문" at bounding box center [694, 345] width 219 height 25
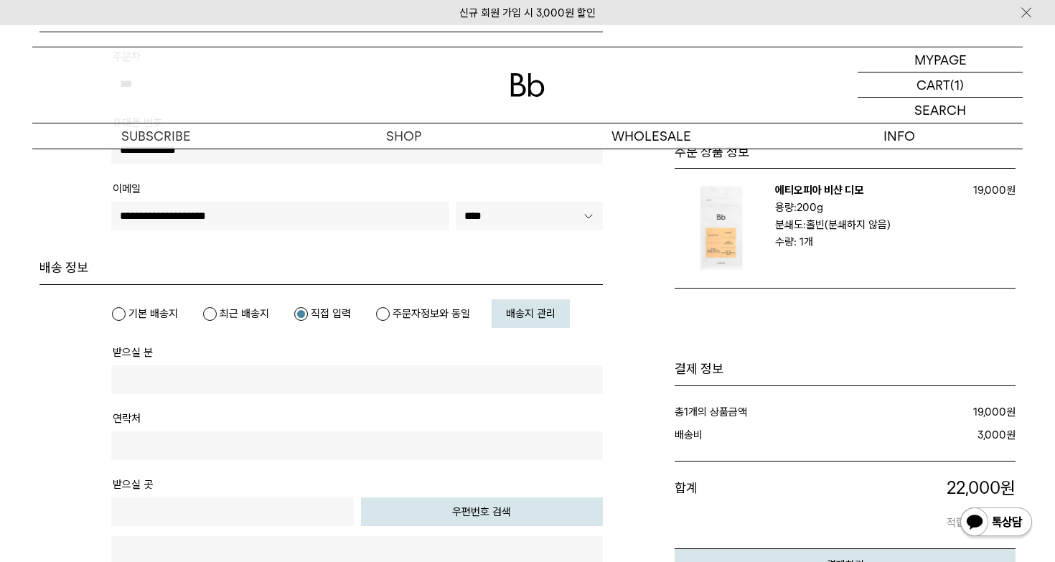
scroll to position [253, 0]
click at [396, 314] on label "주문자정보와 동일" at bounding box center [422, 312] width 95 height 14
type input "***"
type input "**********"
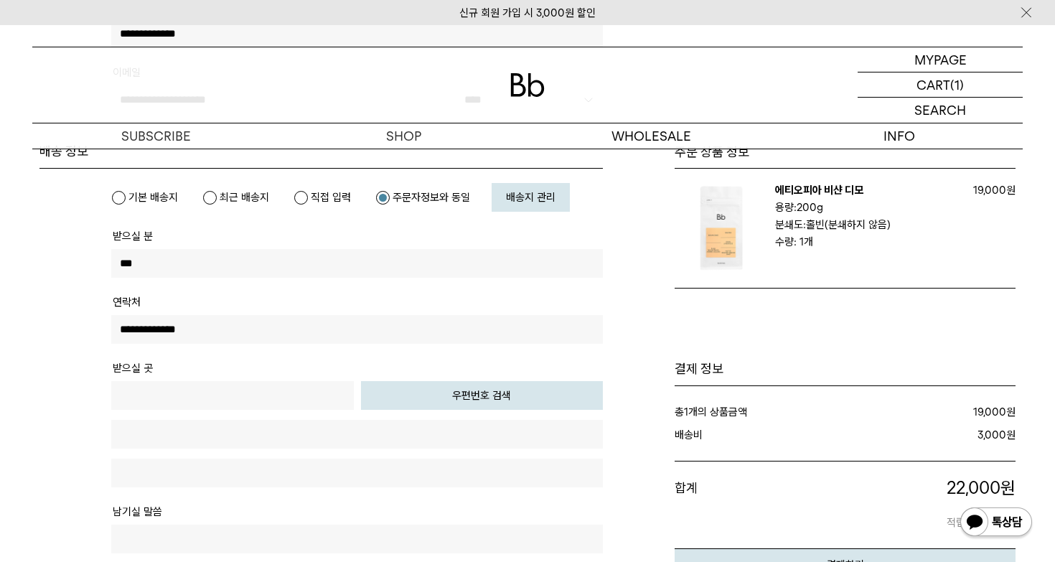
scroll to position [381, 0]
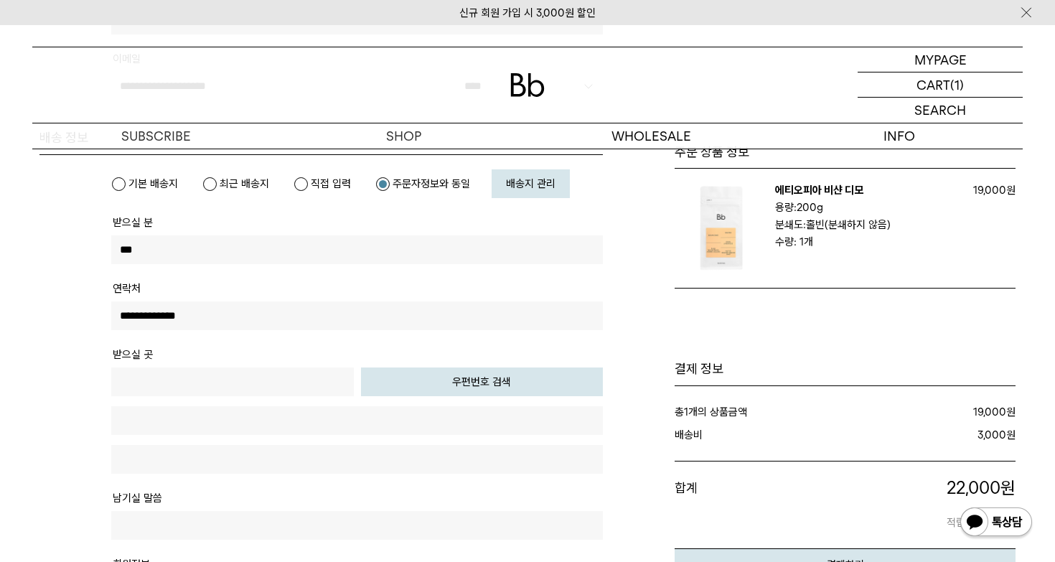
click at [448, 378] on button "우편번호 검색" at bounding box center [482, 382] width 243 height 29
type input "*****"
type input "**********"
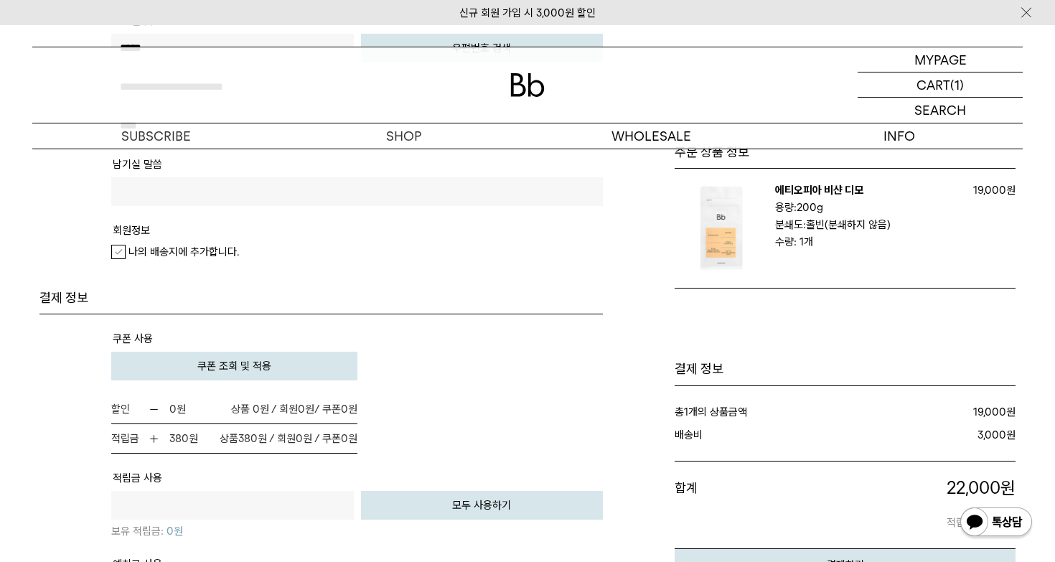
scroll to position [734, 0]
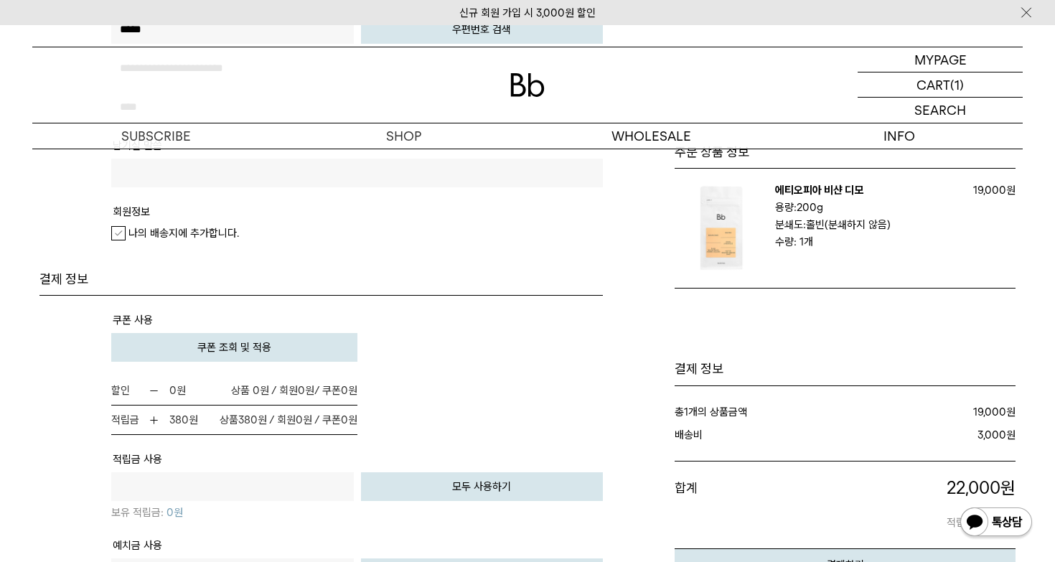
type input "****"
click at [260, 343] on span "쿠폰 조회 및 적용" at bounding box center [234, 347] width 74 height 13
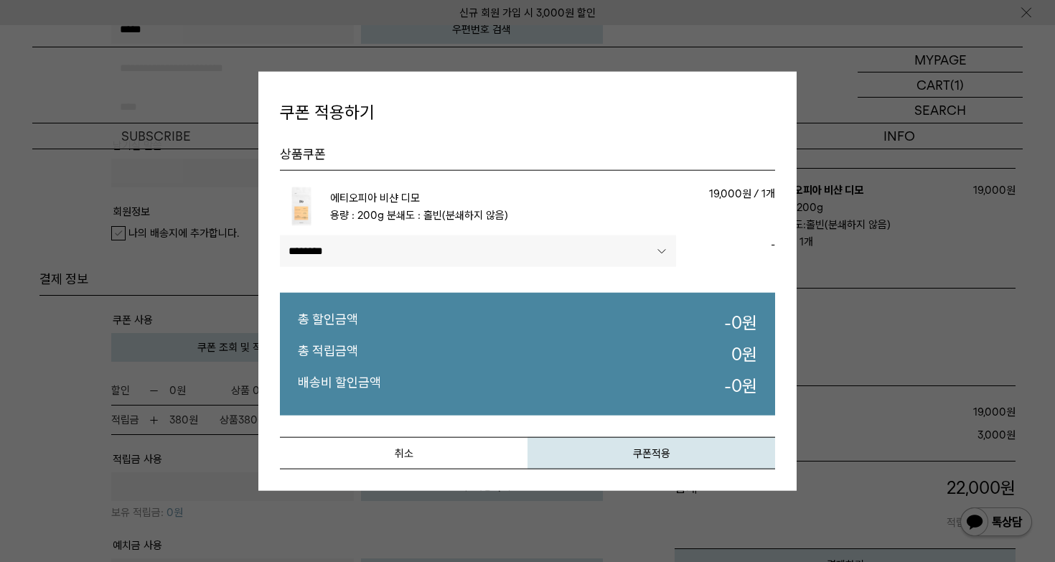
select select"] "******"
click at [668, 461] on button "쿠폰적용" at bounding box center [652, 453] width 248 height 32
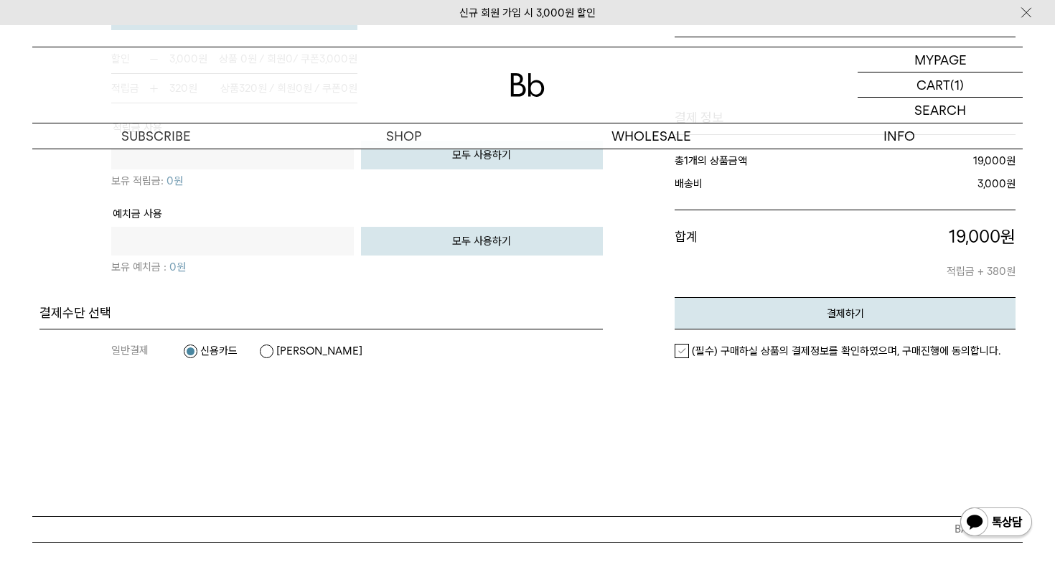
scroll to position [1177, 0]
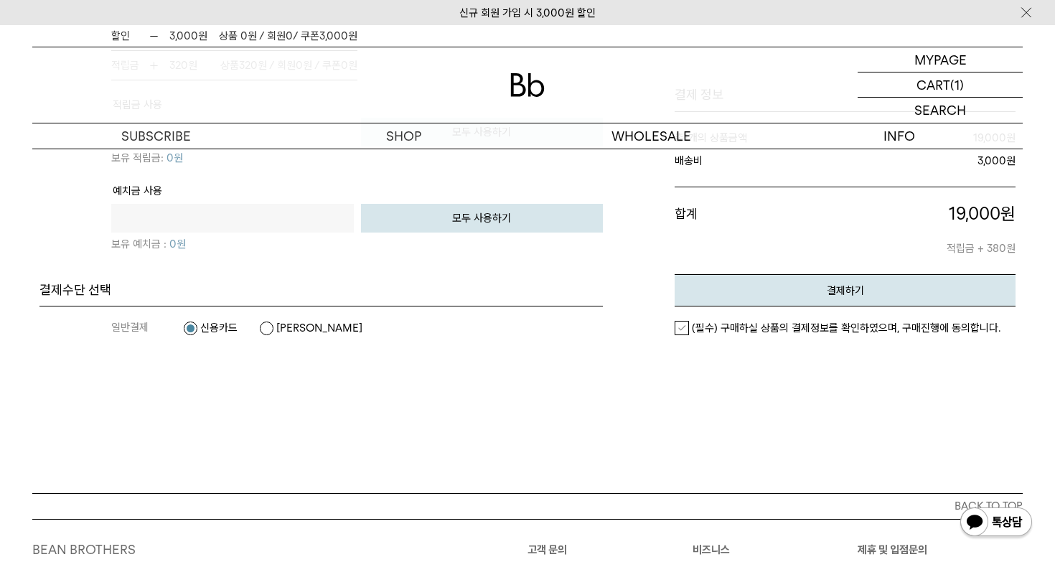
click at [299, 326] on label "카카오페이" at bounding box center [310, 328] width 103 height 14
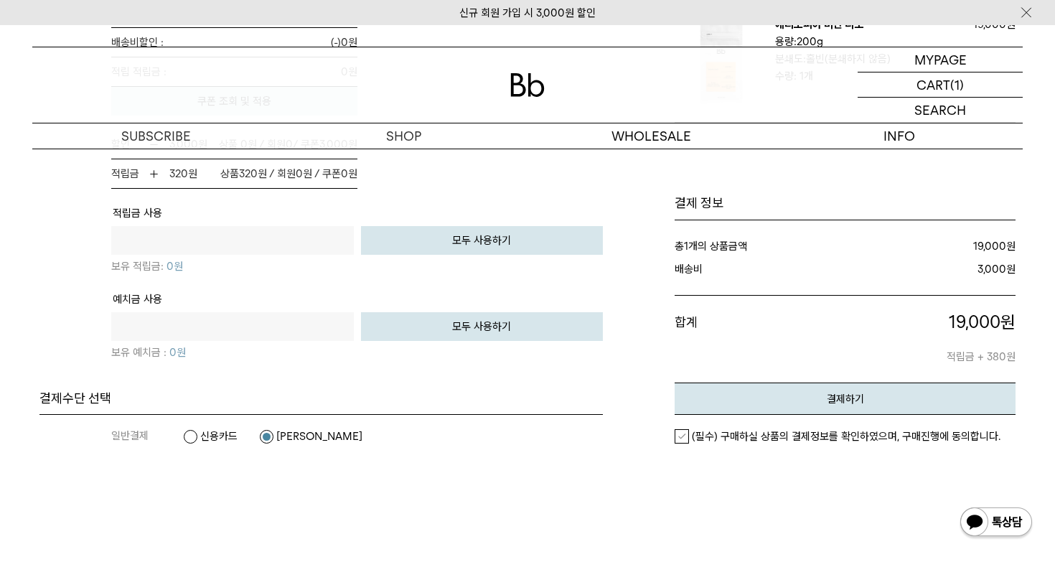
scroll to position [1068, 0]
click at [196, 444] on dl "일반결제 신용카드 카카오페이" at bounding box center [357, 436] width 492 height 43
click at [196, 438] on label "신용카드" at bounding box center [210, 436] width 55 height 14
click at [686, 439] on label "(필수) 구매하실 상품의 결제정보를 확인하였으며, 구매진행에 동의합니다." at bounding box center [838, 436] width 326 height 14
click at [745, 412] on button "결제하기" at bounding box center [845, 399] width 341 height 32
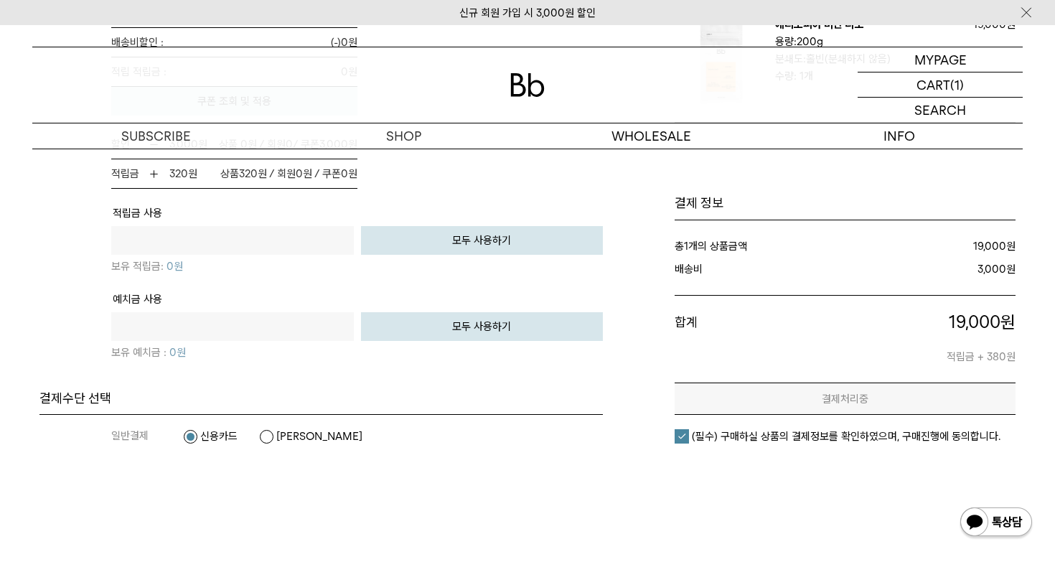
scroll to position [0, 0]
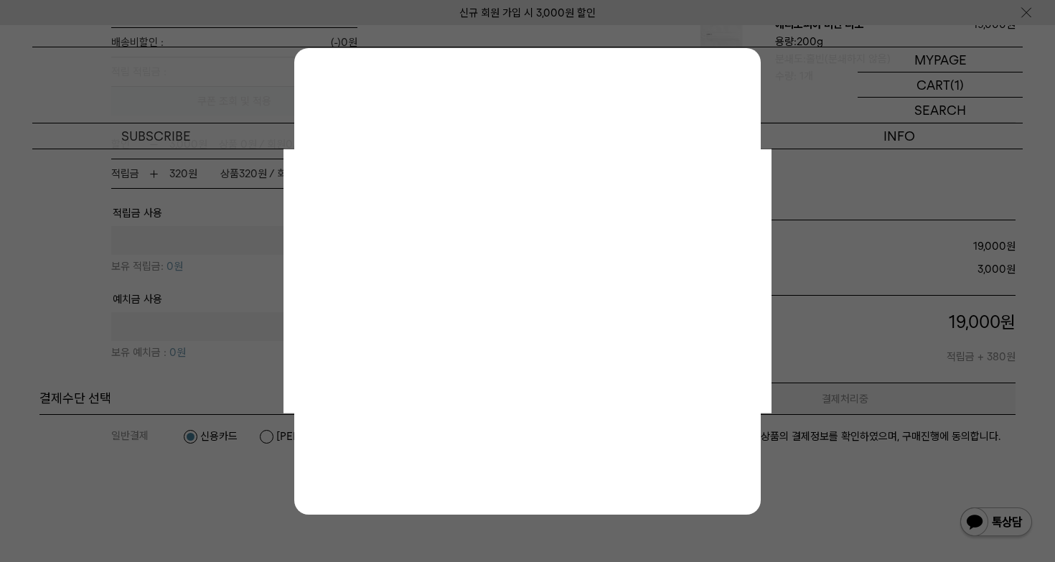
click at [248, 299] on div at bounding box center [527, 281] width 1055 height 562
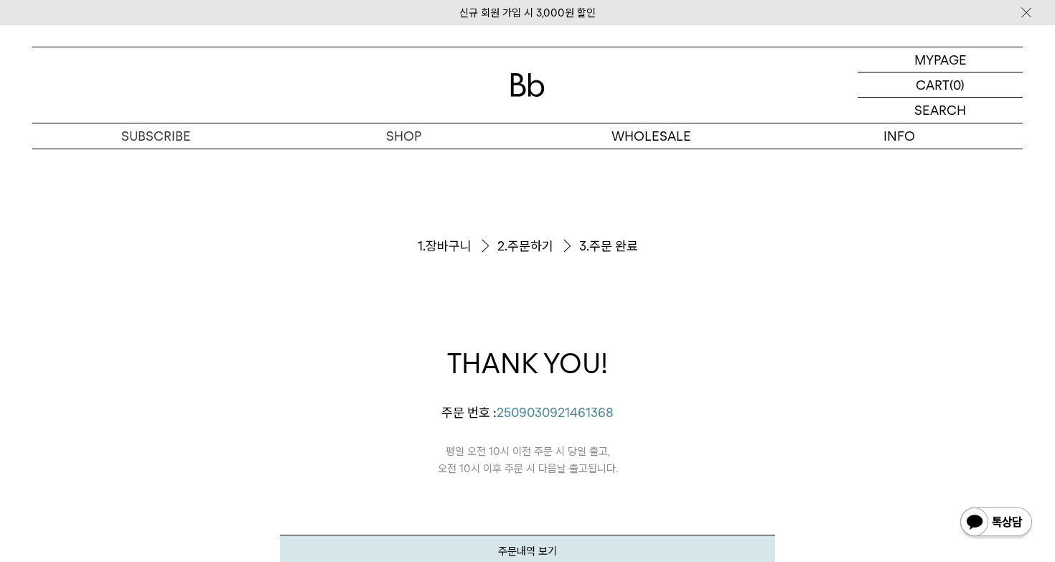
scroll to position [134, 0]
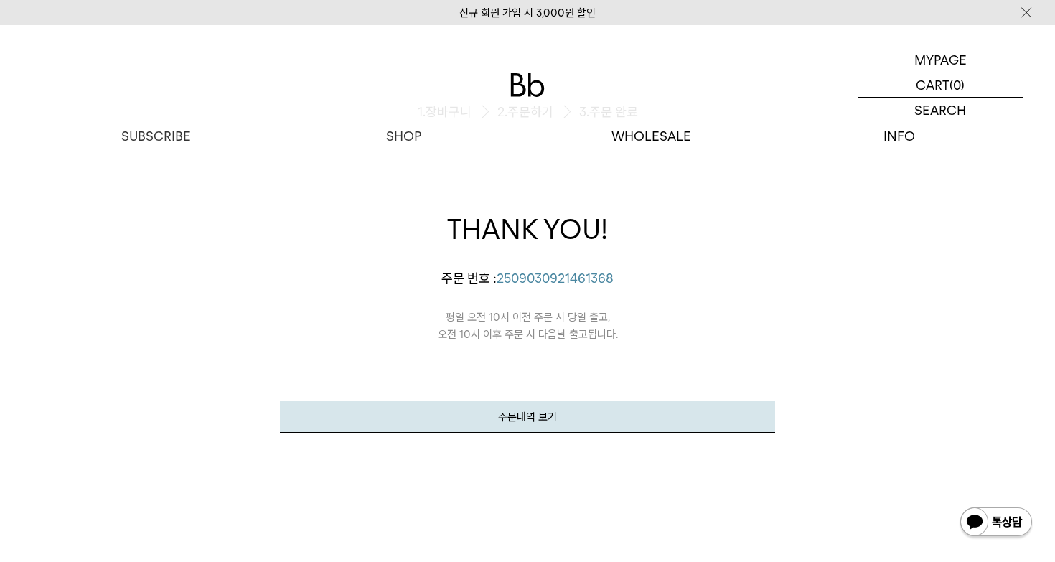
drag, startPoint x: 435, startPoint y: 322, endPoint x: 607, endPoint y: 344, distance: 172.9
click at [607, 344] on div "THANK YOU! [PERSON_NAME]의 [PERSON_NAME]이 정상적으로 접수되었습니다. 주문 번호 : [PHONE_NUMBER] …" at bounding box center [527, 321] width 495 height 223
click at [607, 344] on div "쇼핑 계속하기 주문내역 보기" at bounding box center [527, 388] width 495 height 90
drag, startPoint x: 635, startPoint y: 338, endPoint x: 434, endPoint y: 335, distance: 201.8
click at [434, 335] on p "평일 오전 10시 이전 주문 시 당일 출고, 오전 10시 이후 주문 시 다음날 출고됩니다." at bounding box center [527, 315] width 495 height 56
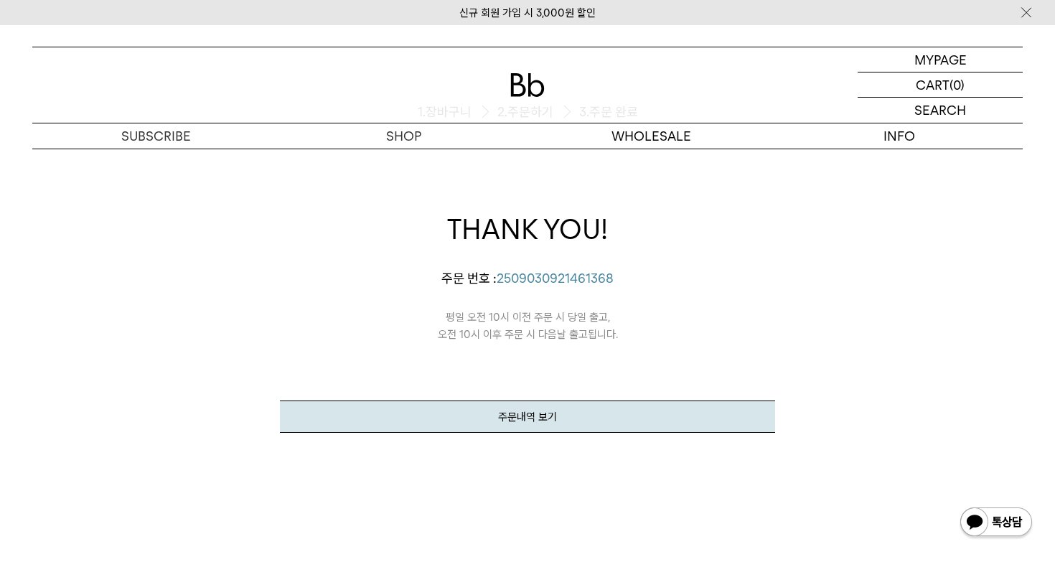
click at [434, 335] on p "평일 오전 10시 이전 주문 시 당일 출고, 오전 10시 이후 주문 시 다음날 출고됩니다." at bounding box center [527, 315] width 495 height 56
drag, startPoint x: 435, startPoint y: 312, endPoint x: 600, endPoint y: 338, distance: 167.1
click at [600, 338] on p "평일 오전 10시 이전 주문 시 당일 출고, 오전 10시 이후 주문 시 다음날 출고됩니다." at bounding box center [527, 315] width 495 height 56
drag, startPoint x: 616, startPoint y: 337, endPoint x: 419, endPoint y: 328, distance: 196.9
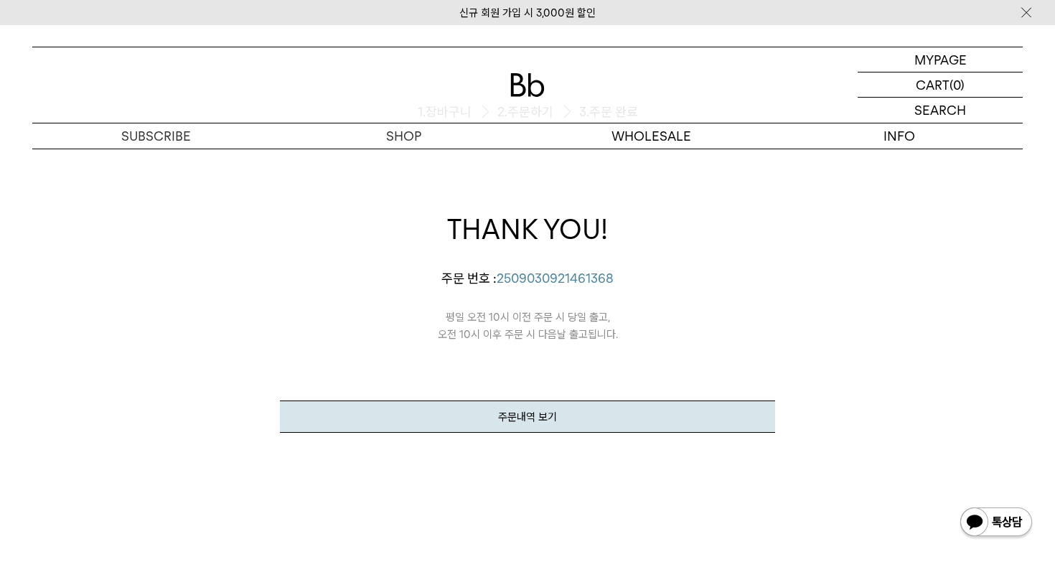
click at [419, 328] on p "평일 오전 10시 이전 주문 시 당일 출고, 오전 10시 이후 주문 시 다음날 출고됩니다." at bounding box center [527, 315] width 495 height 56
drag, startPoint x: 419, startPoint y: 320, endPoint x: 594, endPoint y: 335, distance: 175.8
click at [594, 333] on p "평일 오전 10시 이전 주문 시 당일 출고, 오전 10시 이후 주문 시 다음날 출고됩니다." at bounding box center [527, 315] width 495 height 56
click at [594, 335] on p "평일 오전 10시 이전 주문 시 당일 출고, 오전 10시 이후 주문 시 다음날 출고됩니다." at bounding box center [527, 315] width 495 height 56
